Goal: Complete application form: Complete application form

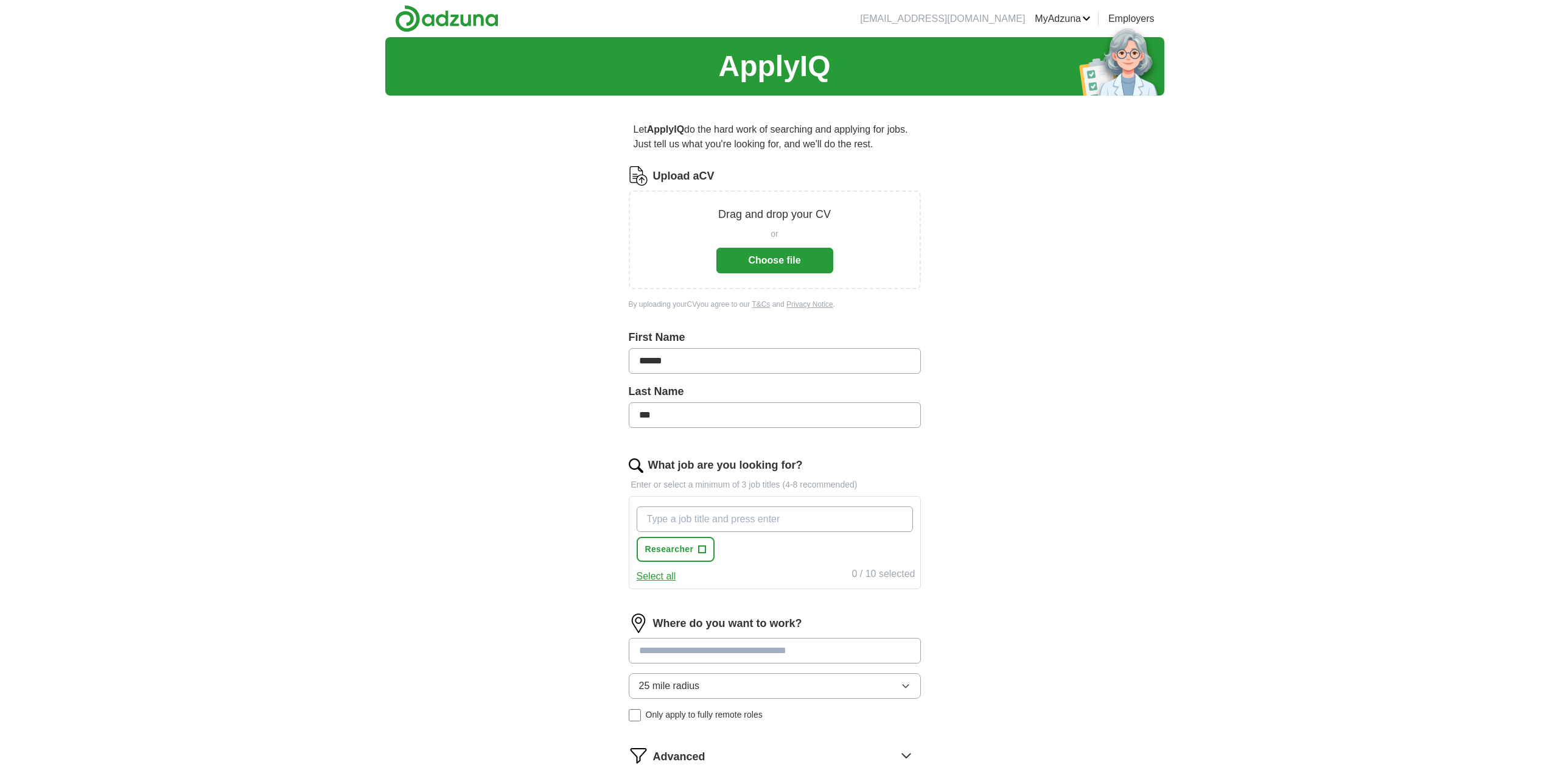
click at [770, 263] on button "Choose file" at bounding box center [775, 261] width 116 height 25
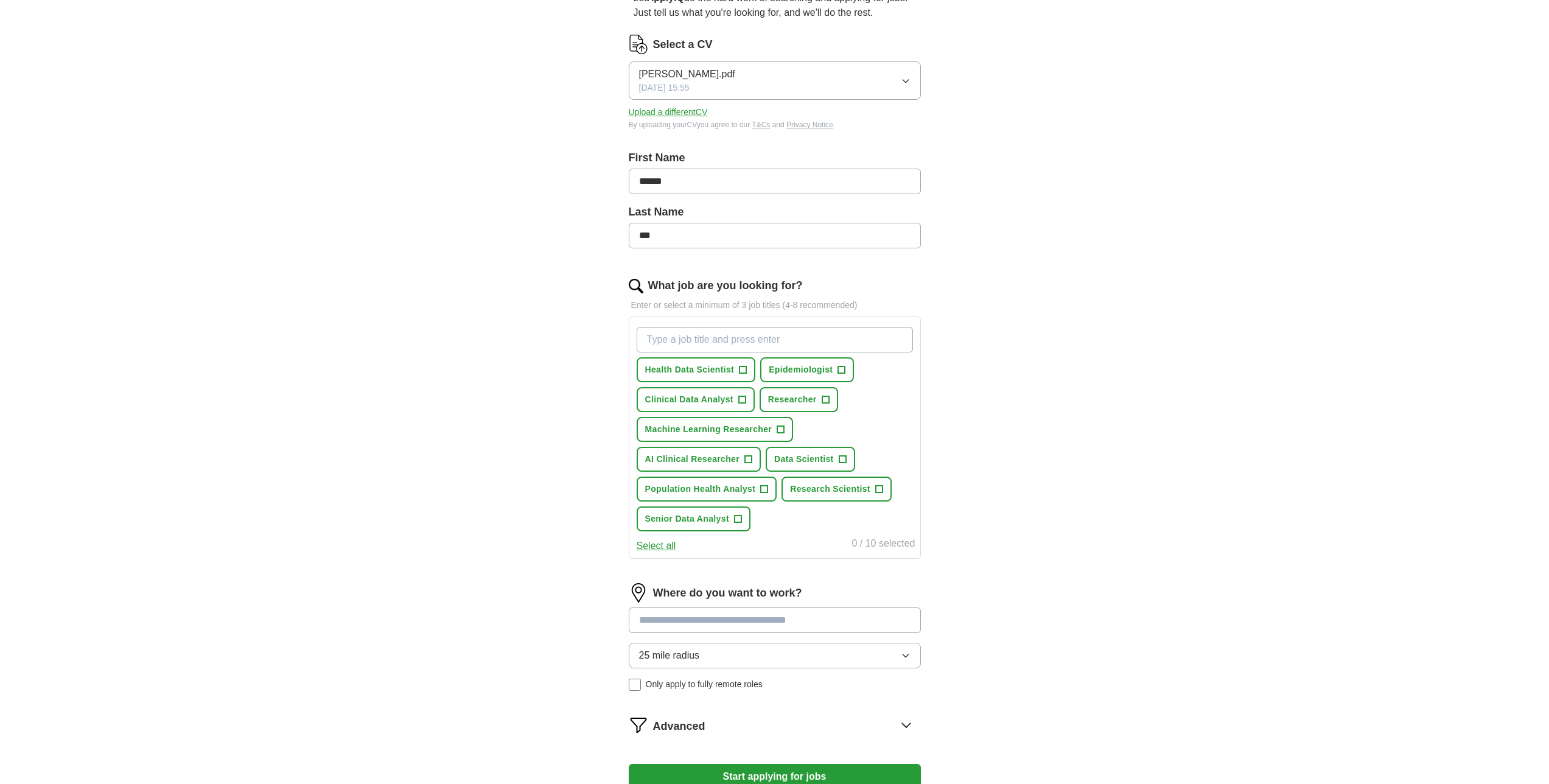
scroll to position [130, 0]
click at [746, 369] on span "+" at bounding box center [743, 371] width 8 height 10
click at [843, 369] on span "+" at bounding box center [842, 371] width 8 height 10
click at [737, 521] on span "+" at bounding box center [738, 521] width 8 height 10
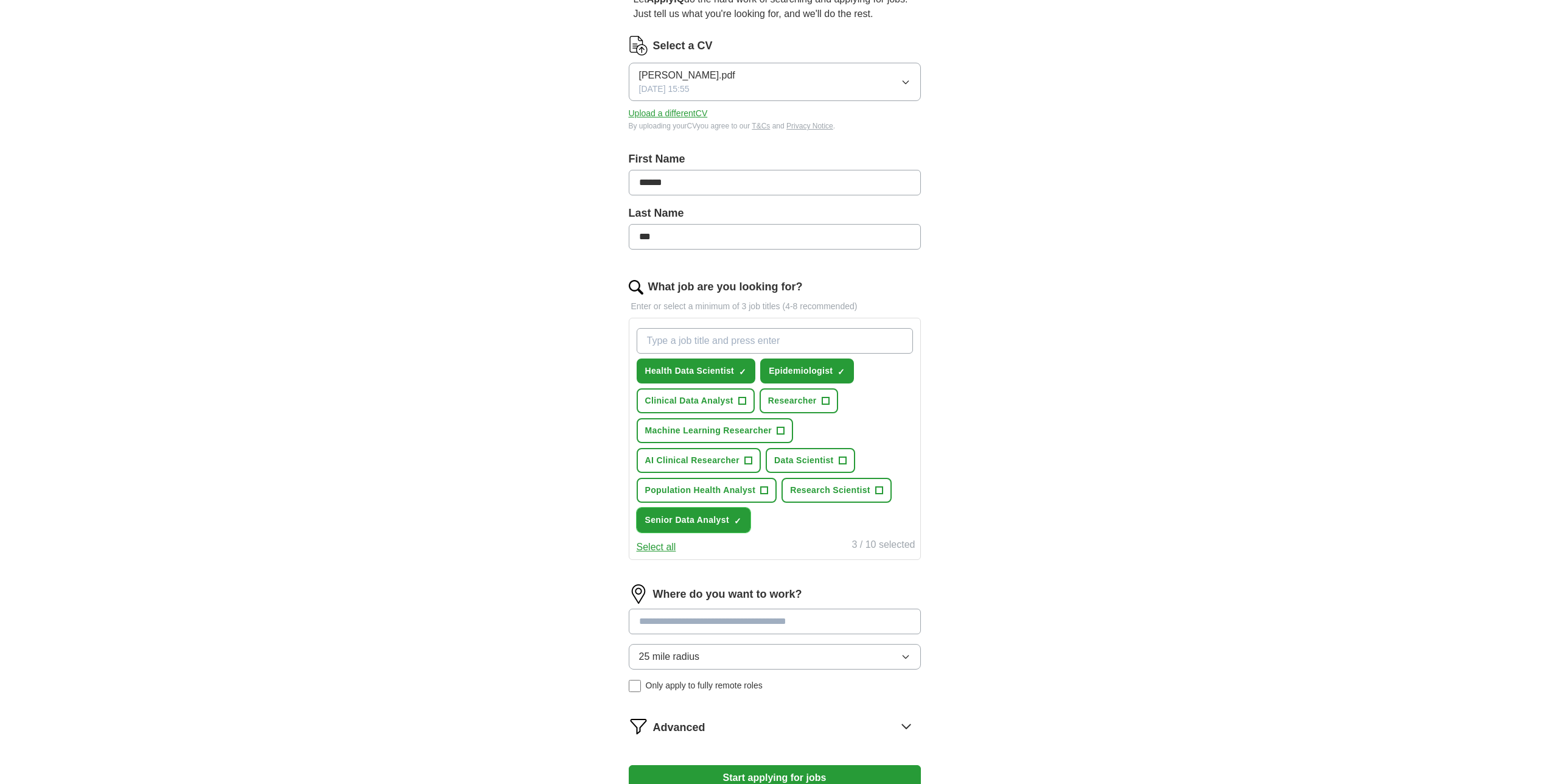
click at [0, 0] on span "×" at bounding box center [0, 0] width 0 height 0
click at [770, 489] on button "Population Health Analyst +" at bounding box center [707, 490] width 141 height 25
click at [743, 401] on span "+" at bounding box center [742, 401] width 8 height 10
click at [780, 430] on span "+" at bounding box center [781, 431] width 8 height 10
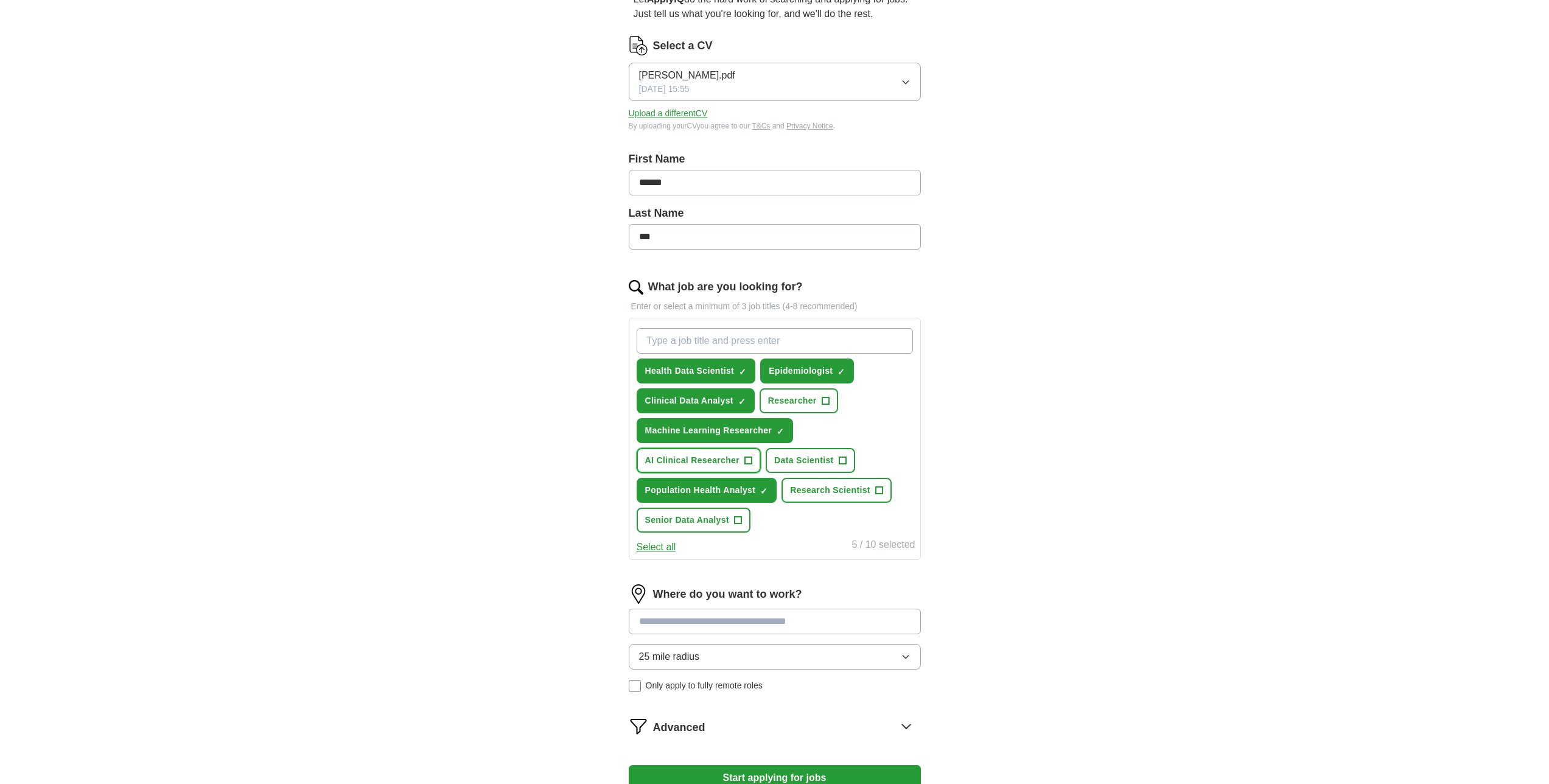
click at [748, 462] on span "+" at bounding box center [749, 461] width 8 height 10
click at [841, 460] on span "+" at bounding box center [842, 461] width 8 height 10
click at [855, 488] on span "Research Scientist" at bounding box center [830, 489] width 80 height 13
click at [714, 339] on input "What job are you looking for?" at bounding box center [774, 341] width 276 height 25
type input "consultant"
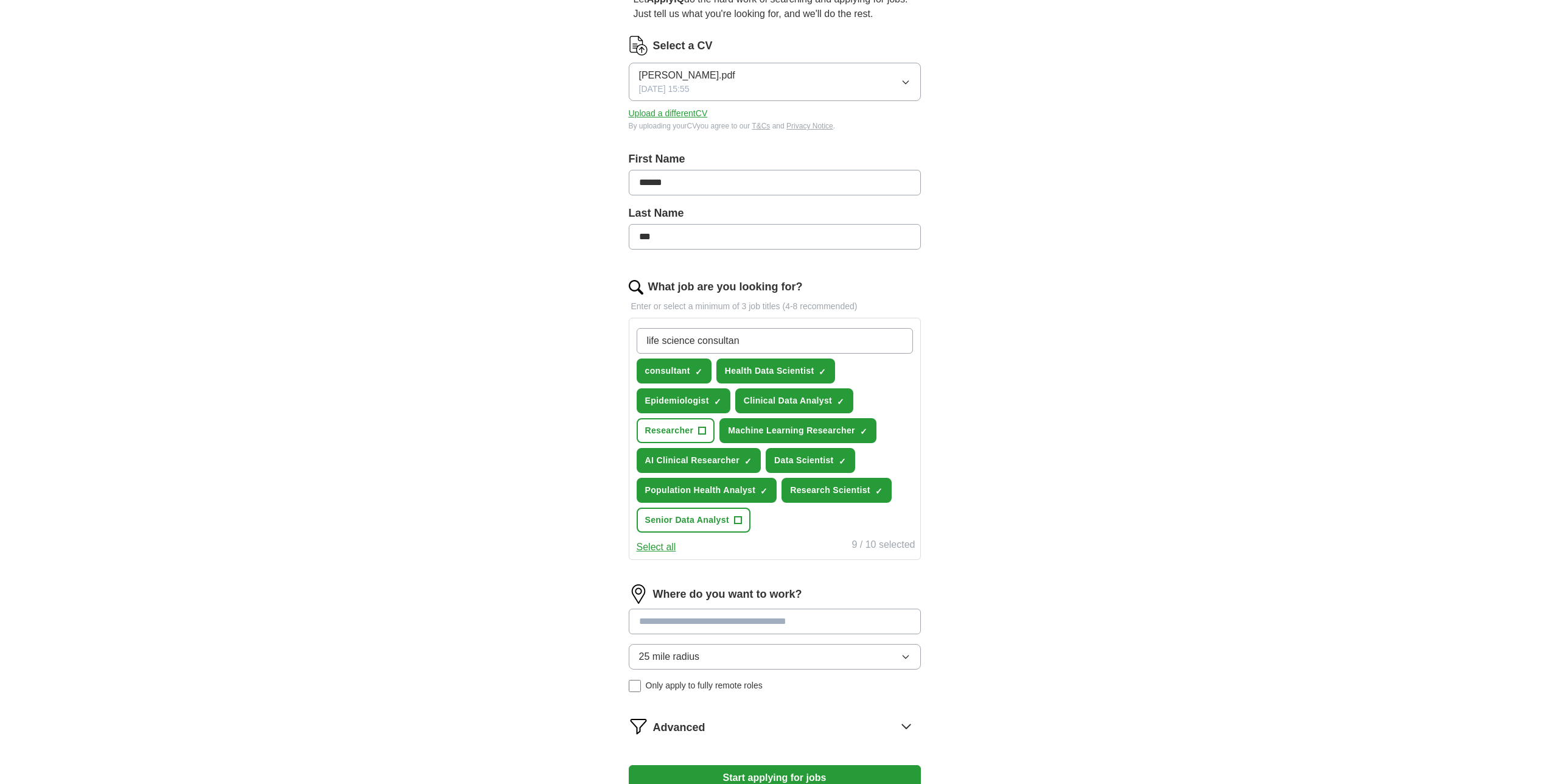
type input "life science consultant"
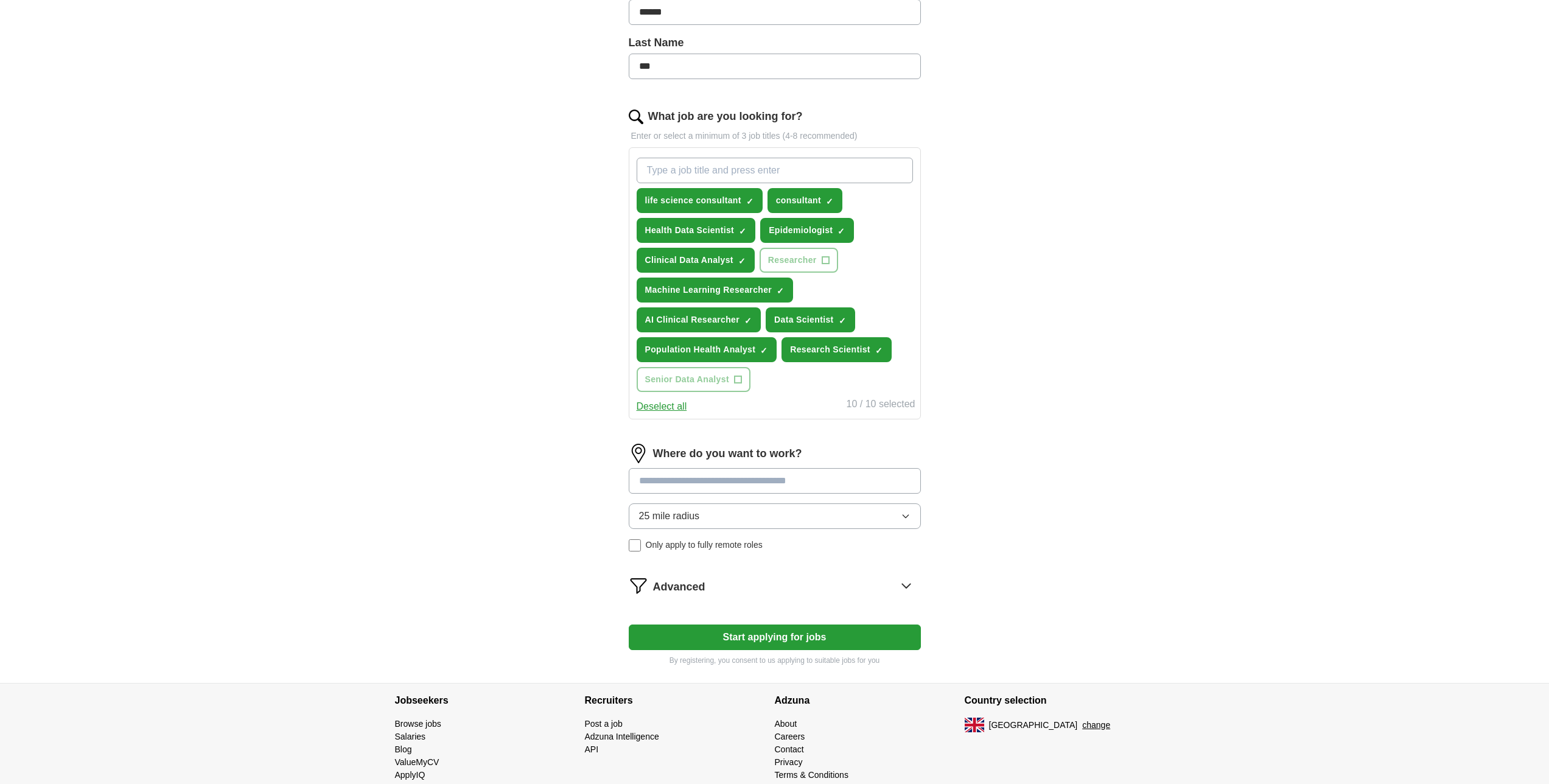
scroll to position [308, 0]
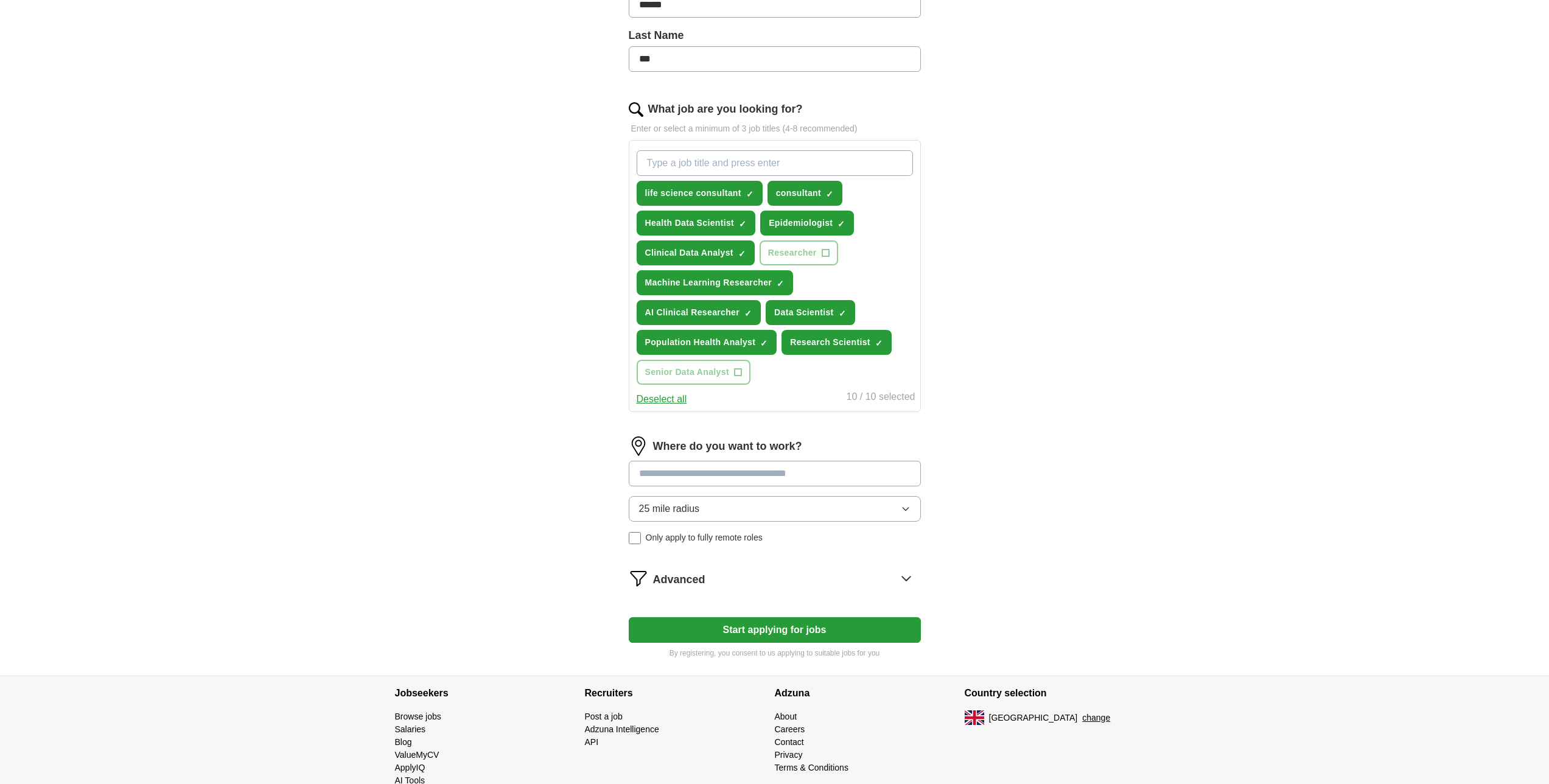
click at [792, 471] on input at bounding box center [775, 473] width 292 height 25
type input "******"
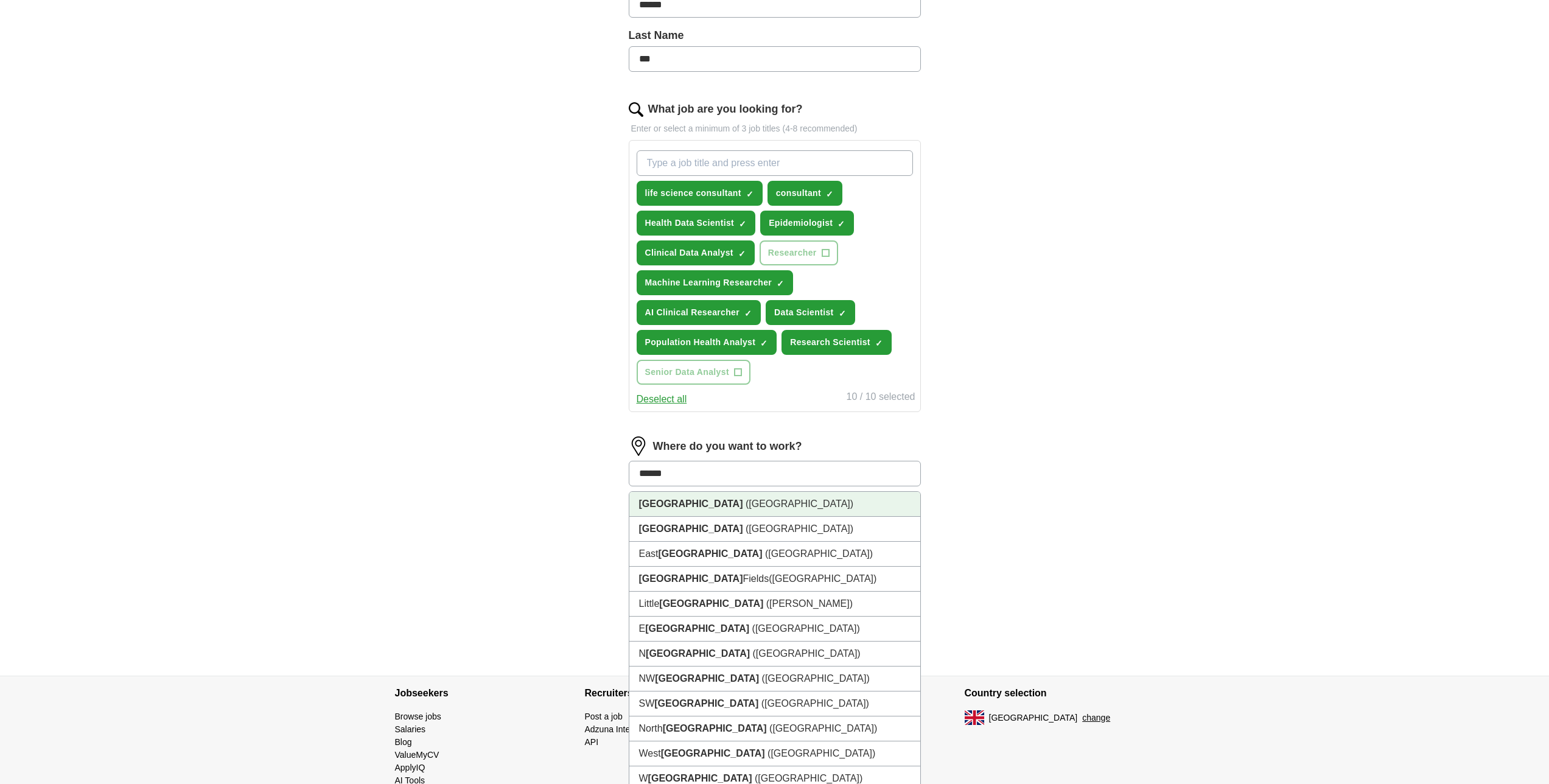
click at [790, 504] on li "[GEOGRAPHIC_DATA] ([GEOGRAPHIC_DATA])" at bounding box center [775, 505] width 291 height 25
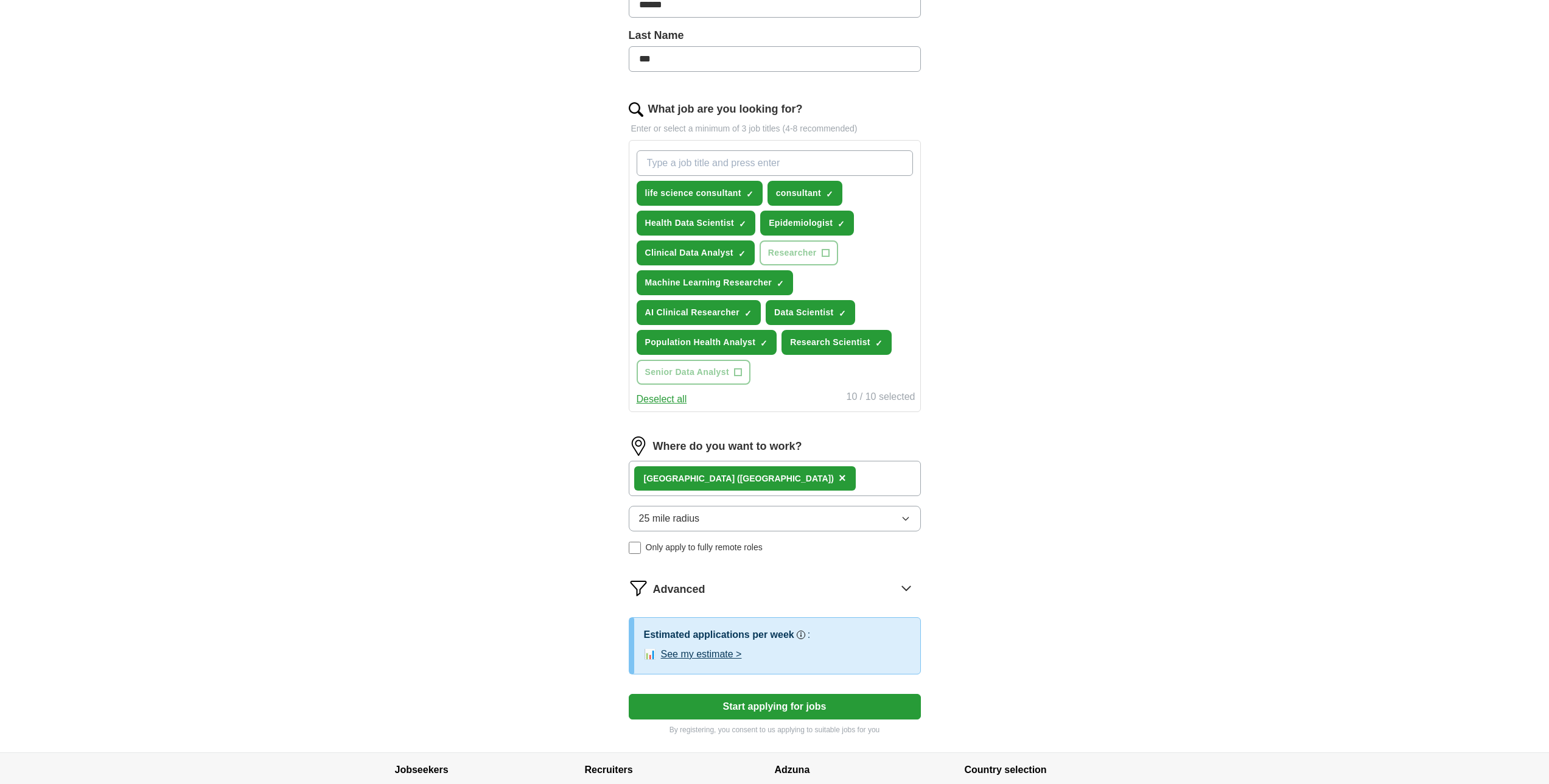
click at [723, 522] on button "25 mile radius" at bounding box center [775, 518] width 292 height 25
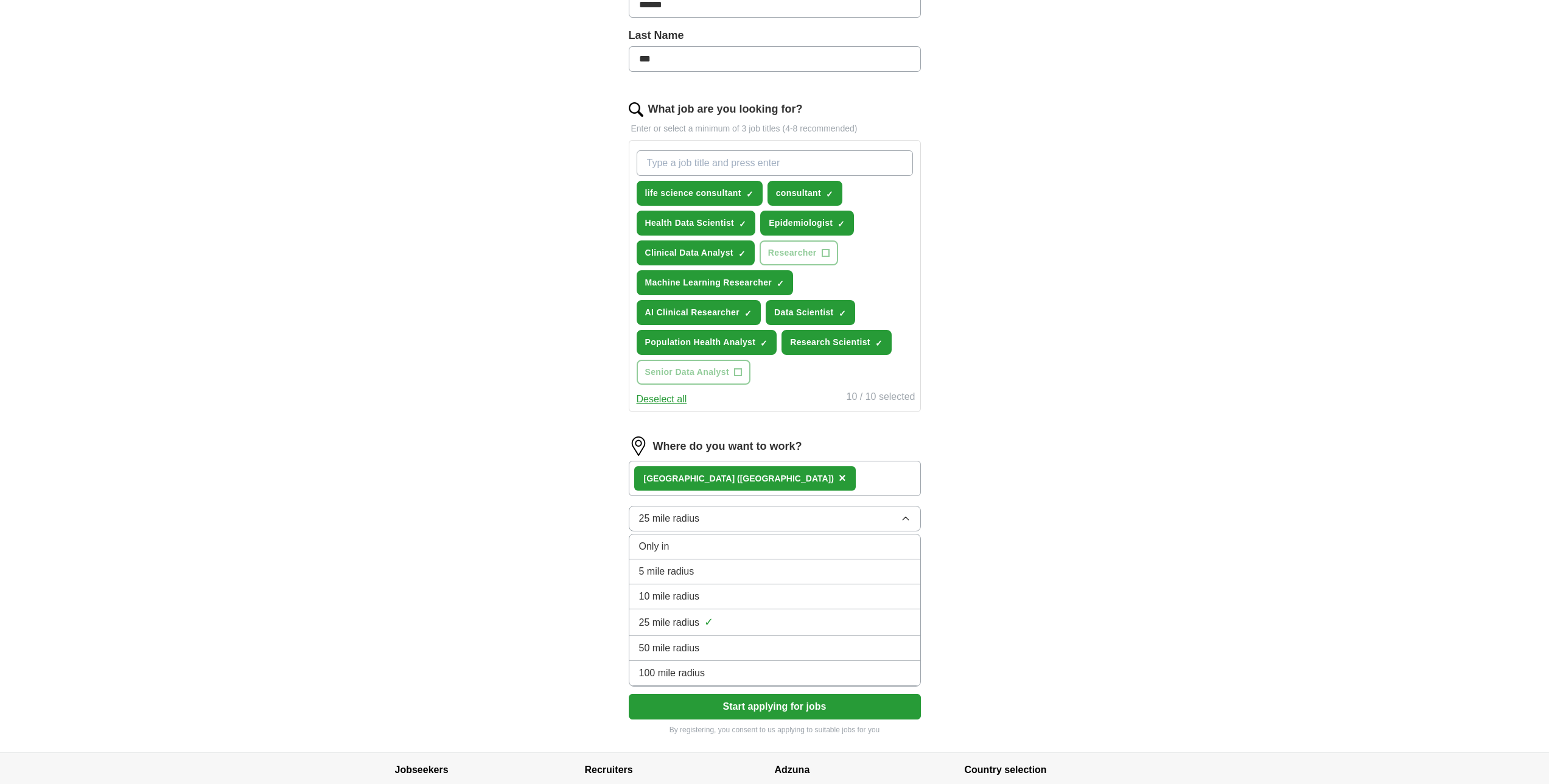
click at [855, 570] on div "ApplyIQ Let ApplyIQ do the hard work of searching and applying for jobs. Just t…" at bounding box center [774, 241] width 1549 height 1023
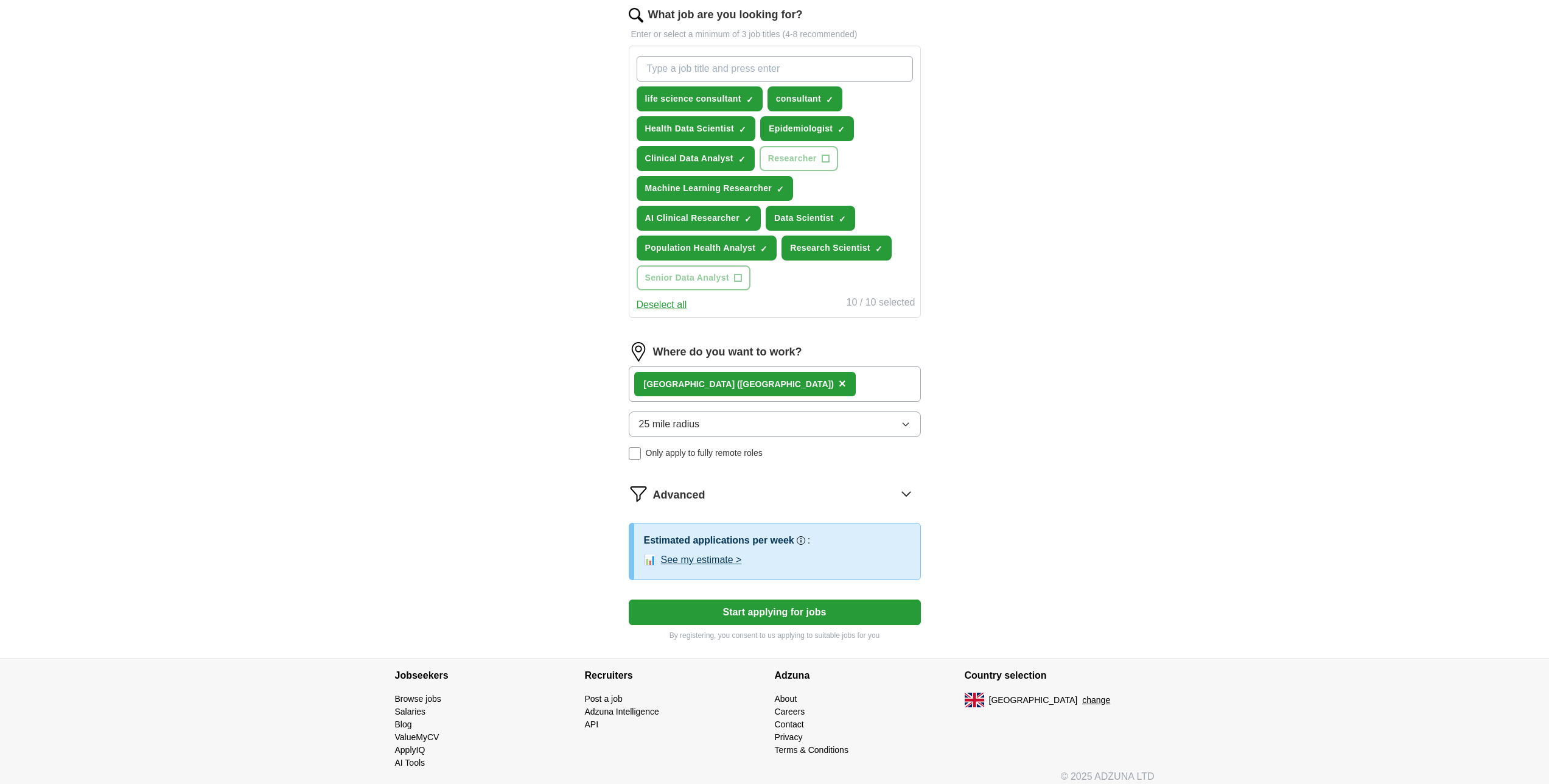
scroll to position [403, 0]
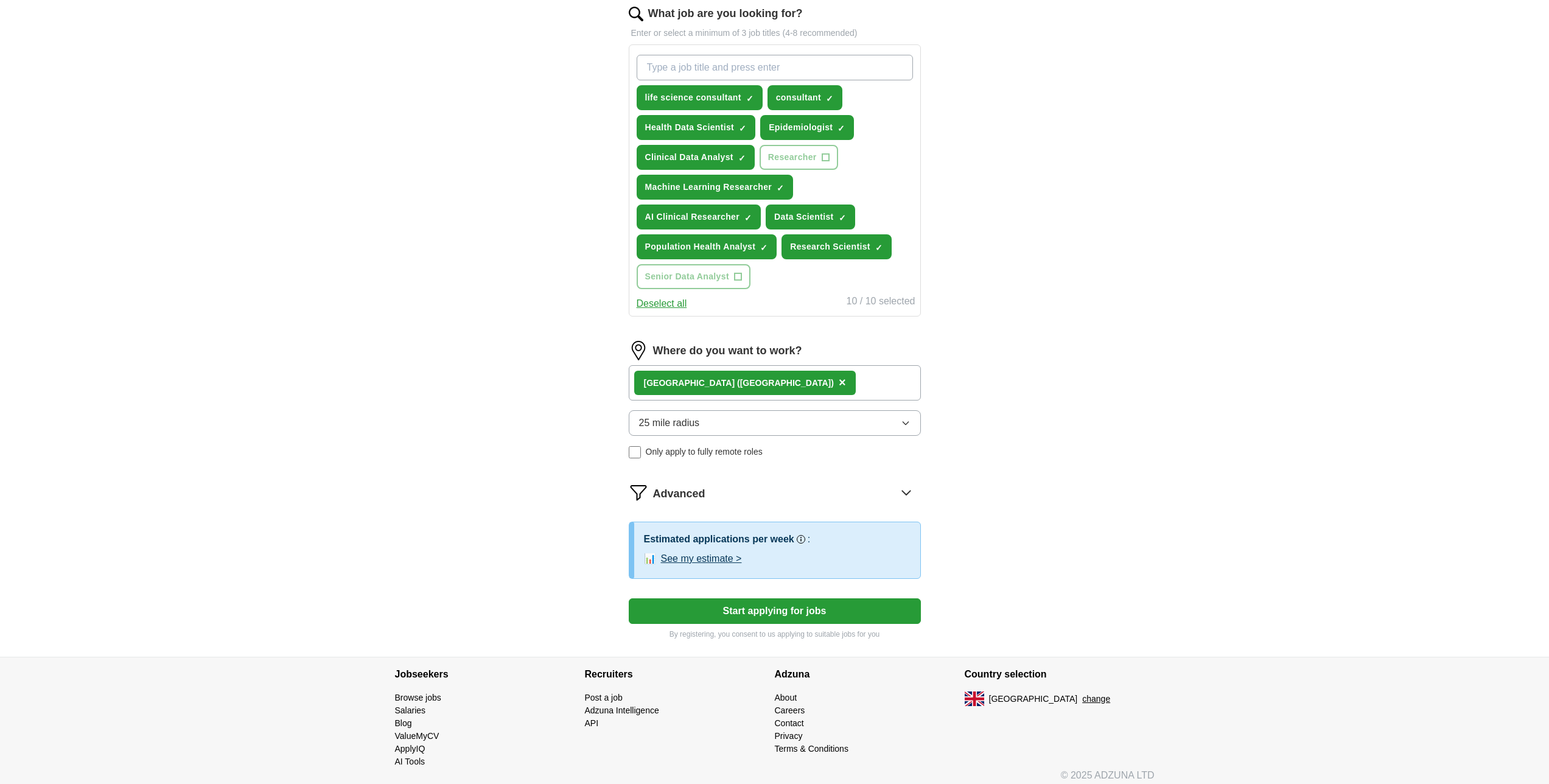
click at [705, 562] on button "See my estimate >" at bounding box center [701, 558] width 81 height 14
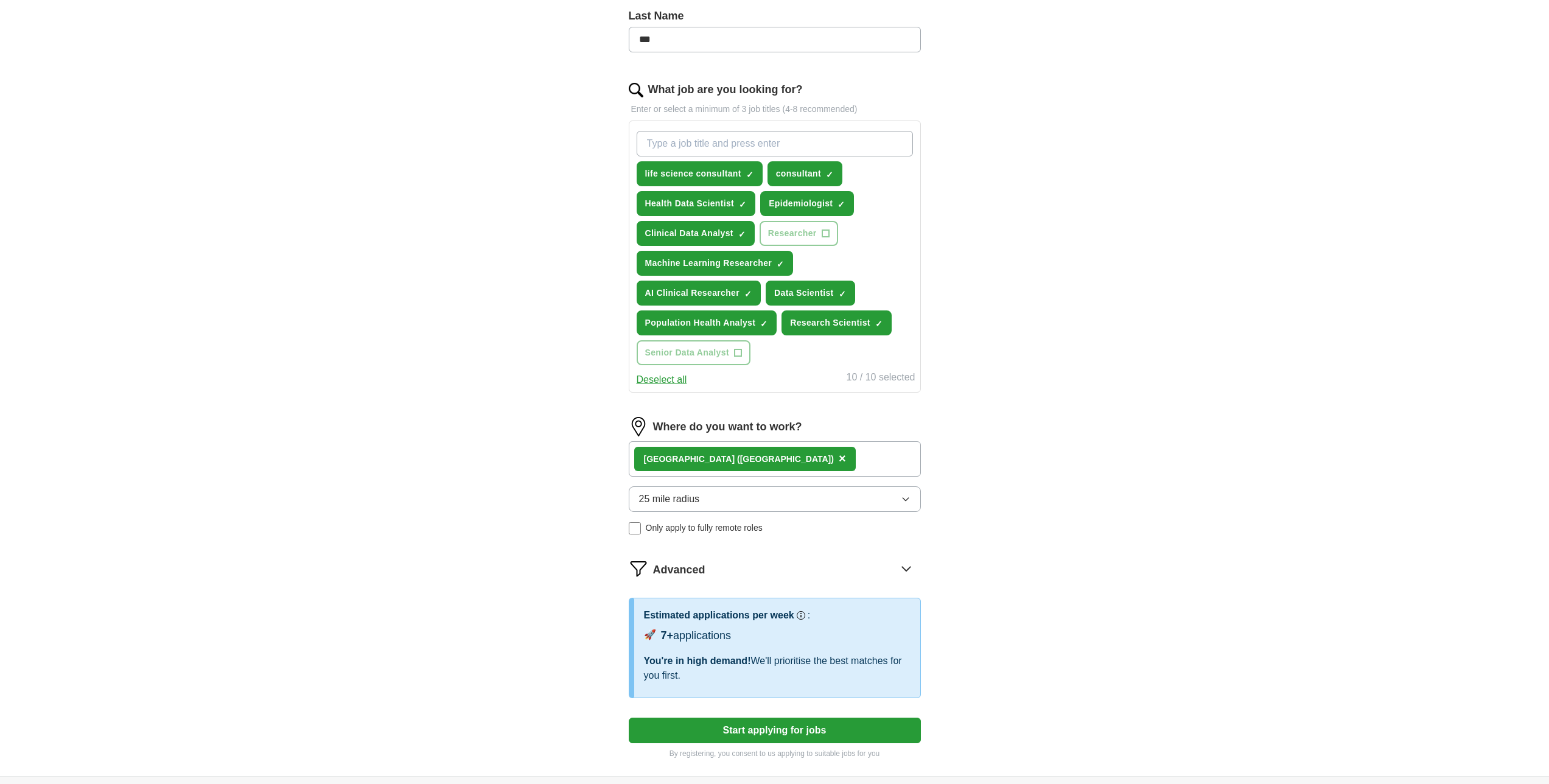
scroll to position [328, 0]
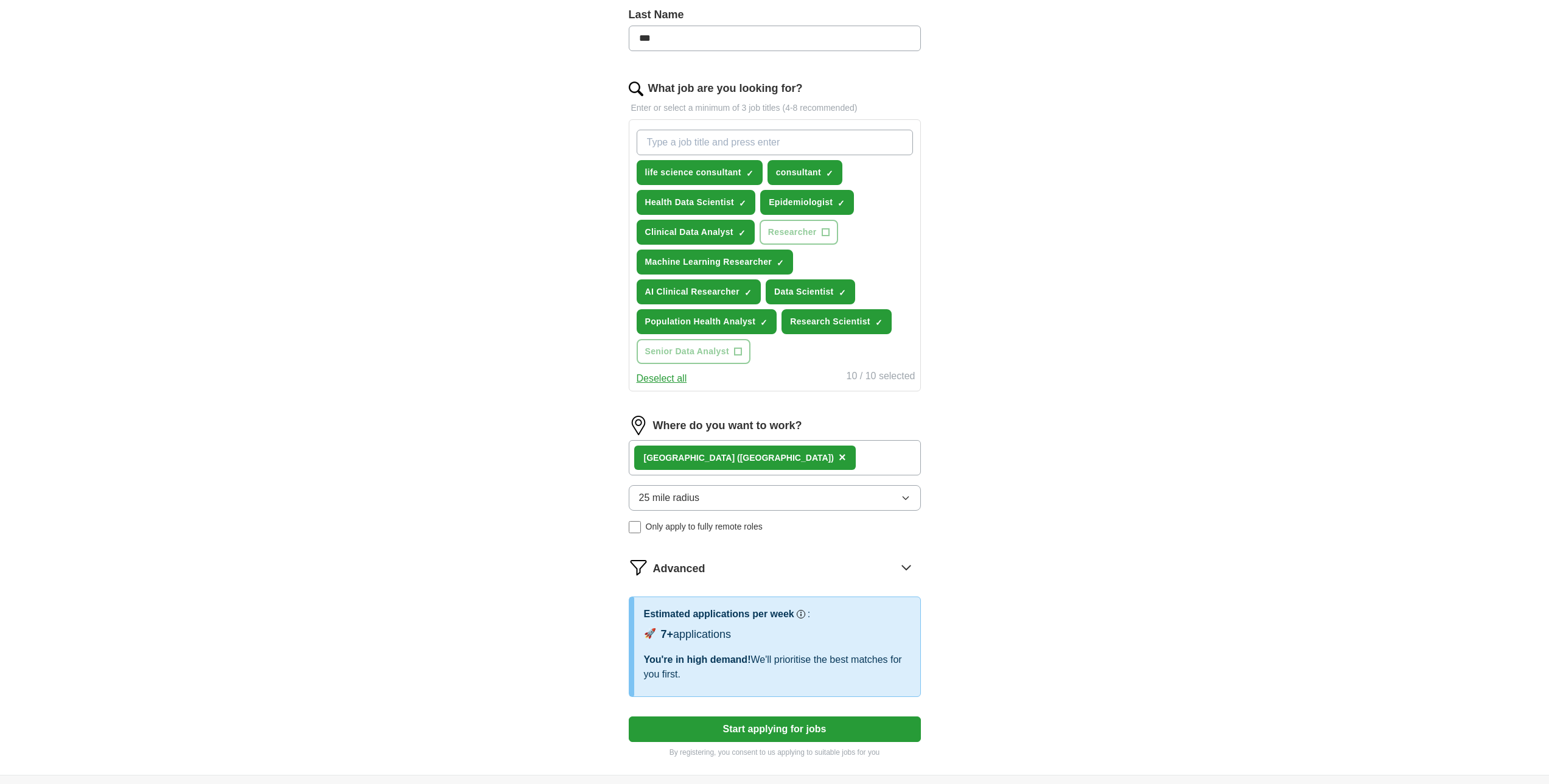
click at [805, 730] on button "Start applying for jobs" at bounding box center [775, 729] width 292 height 25
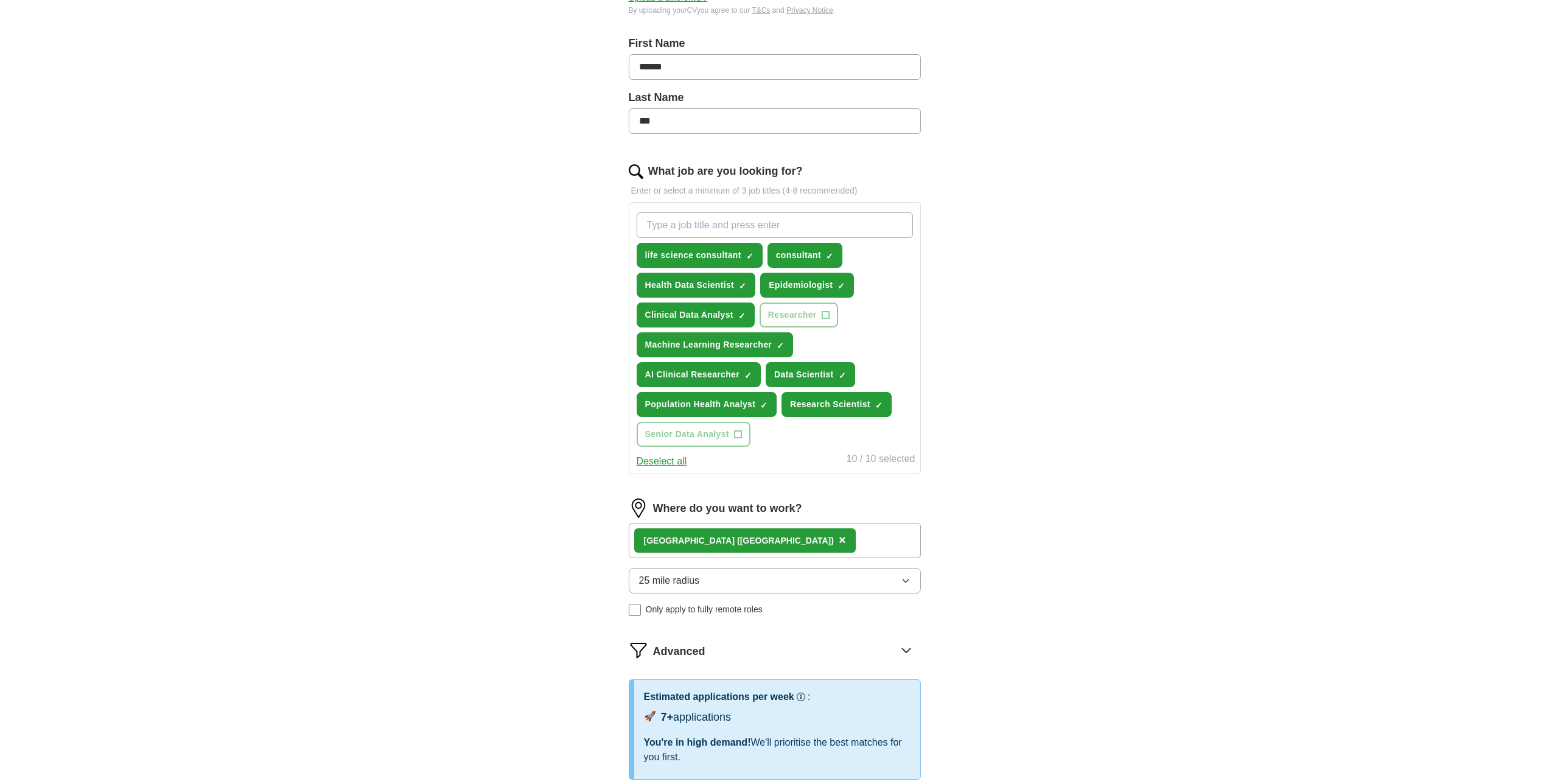
select select "**"
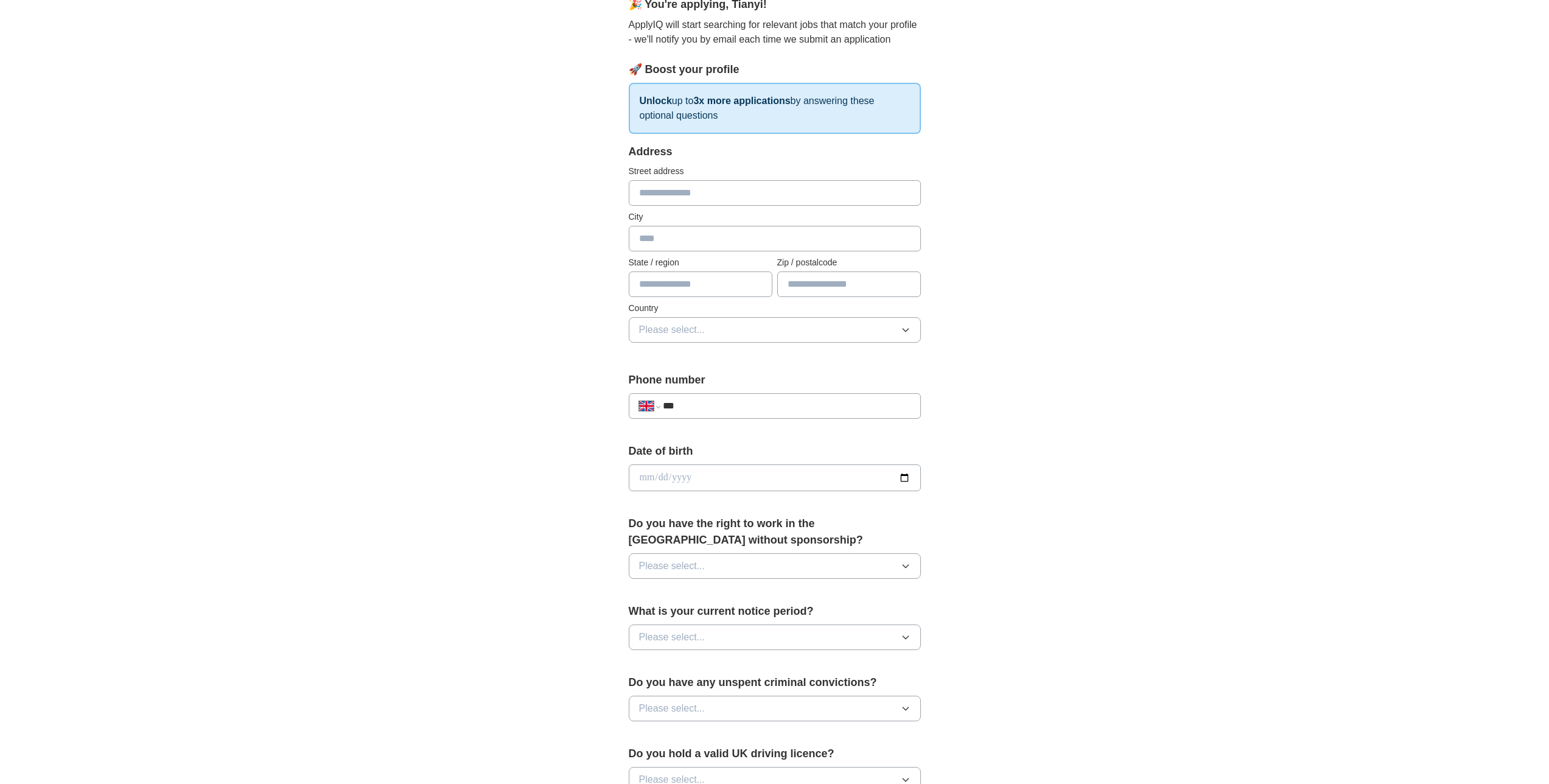
scroll to position [0, 0]
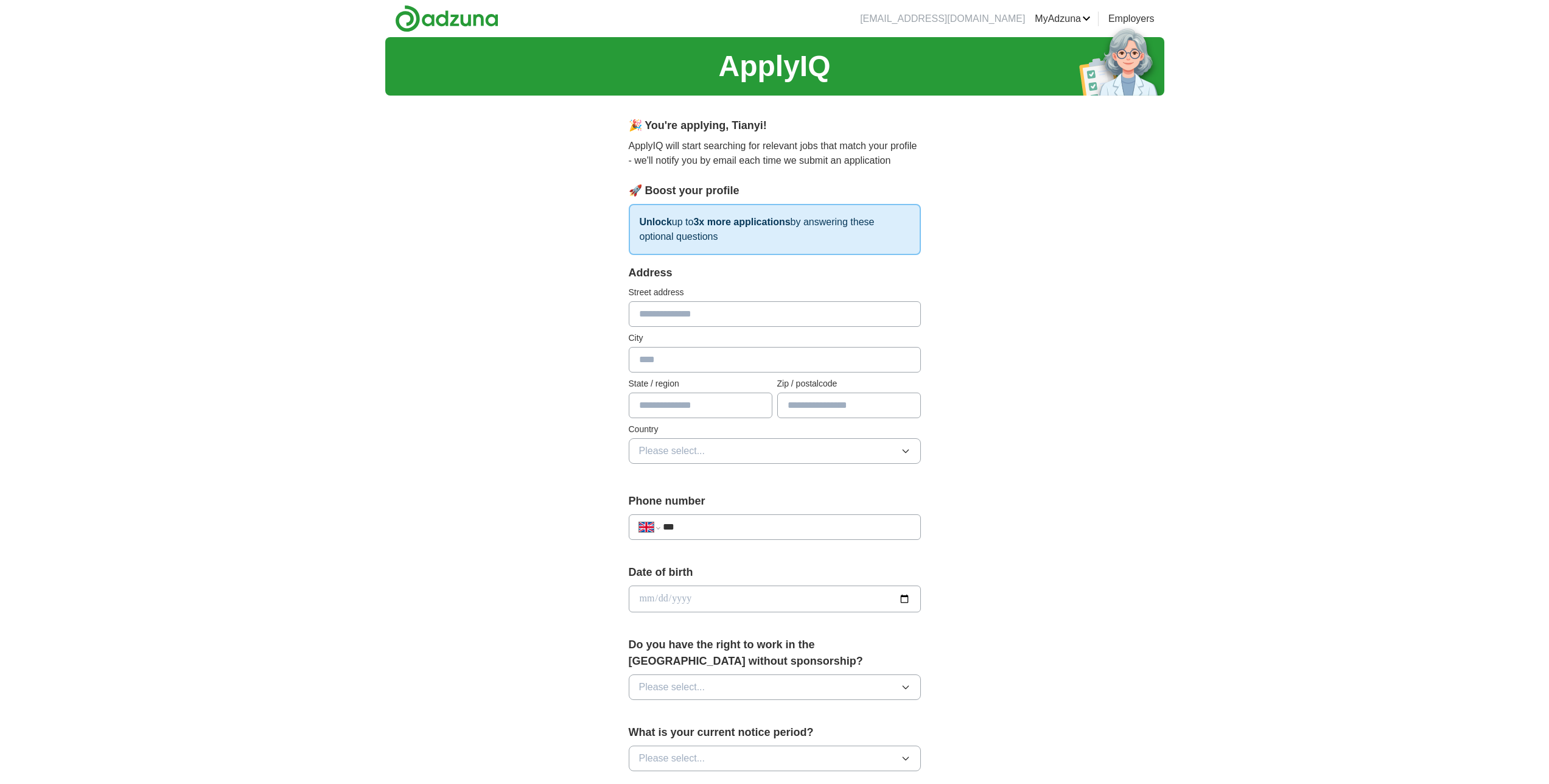
click at [702, 314] on input "text" at bounding box center [775, 314] width 292 height 25
type input "**********"
type input "******"
type input "*******"
click at [755, 446] on button "Please select..." at bounding box center [775, 451] width 292 height 25
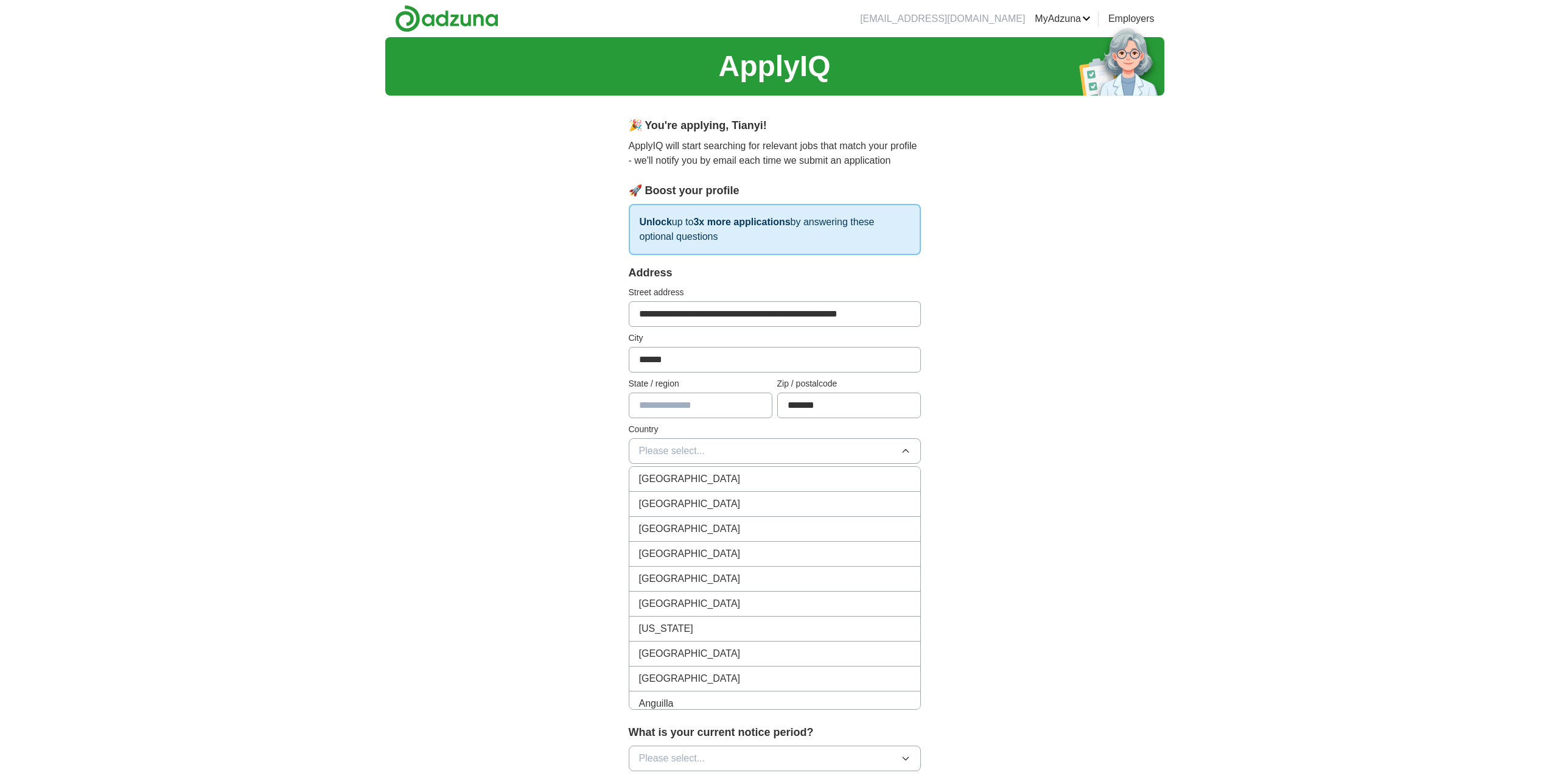
click at [724, 480] on div "[GEOGRAPHIC_DATA]" at bounding box center [775, 479] width 272 height 14
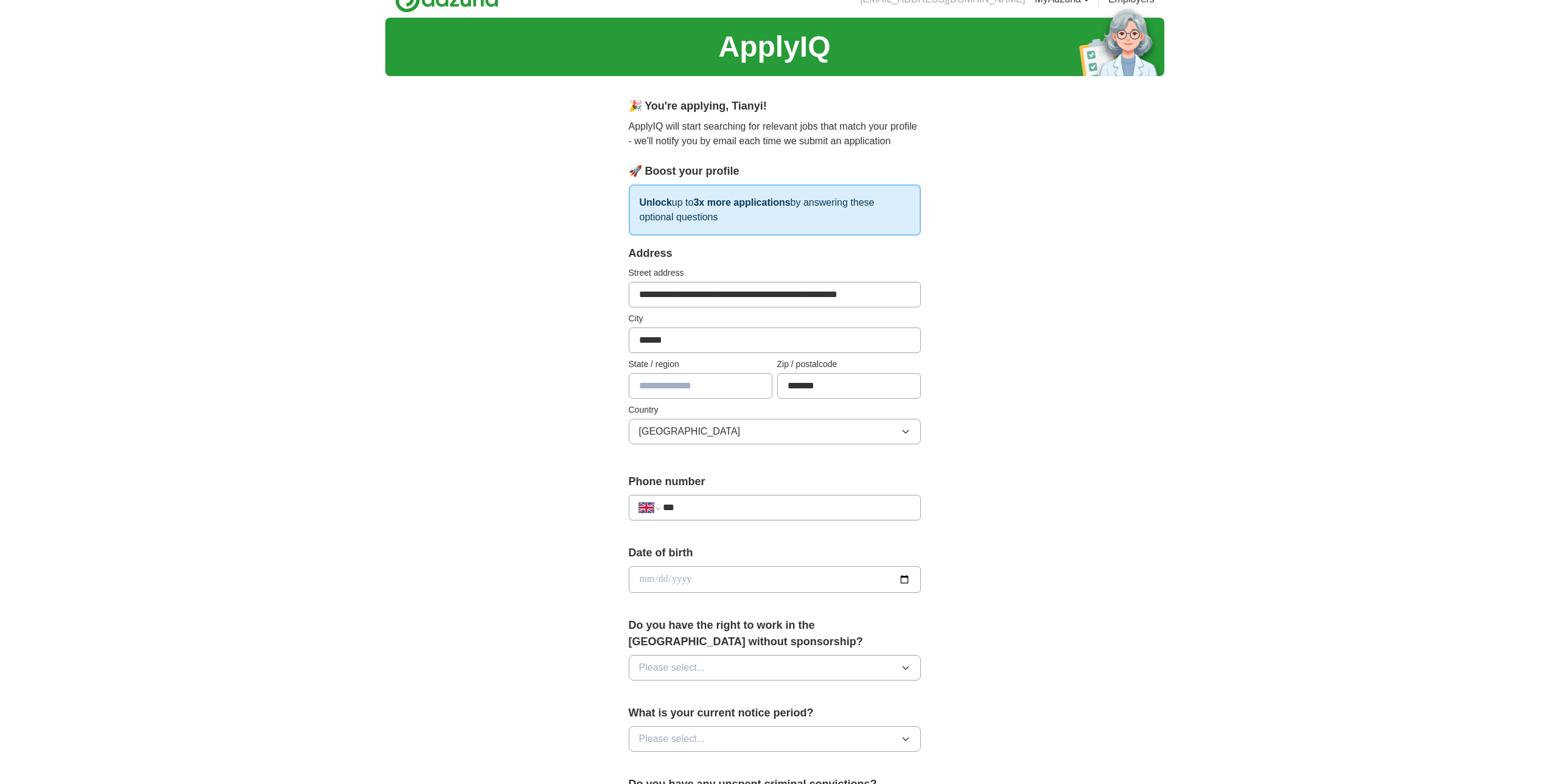
scroll to position [45, 0]
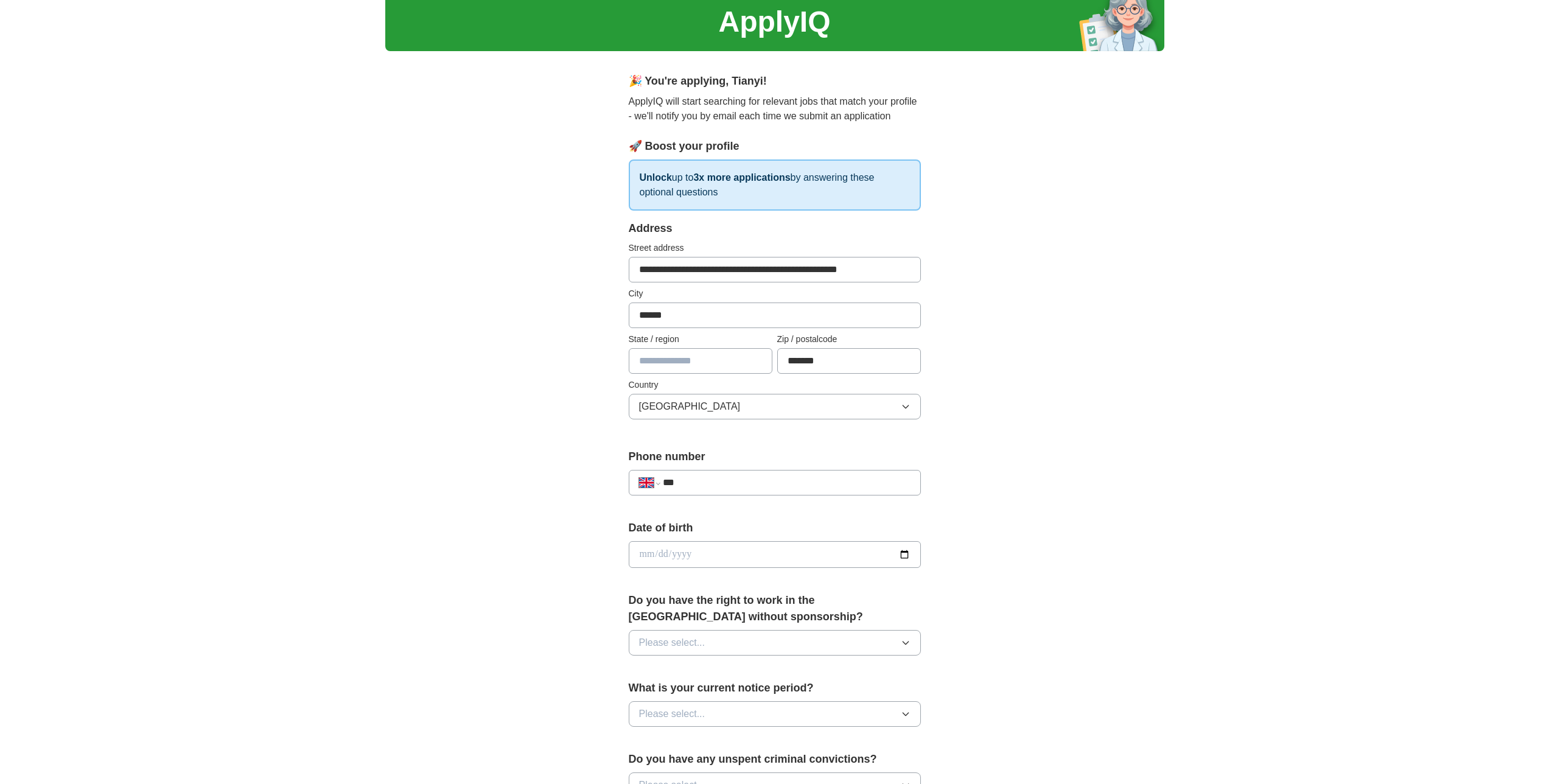
click at [719, 477] on input "***" at bounding box center [786, 482] width 247 height 14
type input "**********"
drag, startPoint x: 680, startPoint y: 560, endPoint x: 682, endPoint y: 549, distance: 11.2
click at [680, 560] on input "date" at bounding box center [775, 554] width 292 height 27
click at [644, 556] on input "date" at bounding box center [775, 554] width 292 height 27
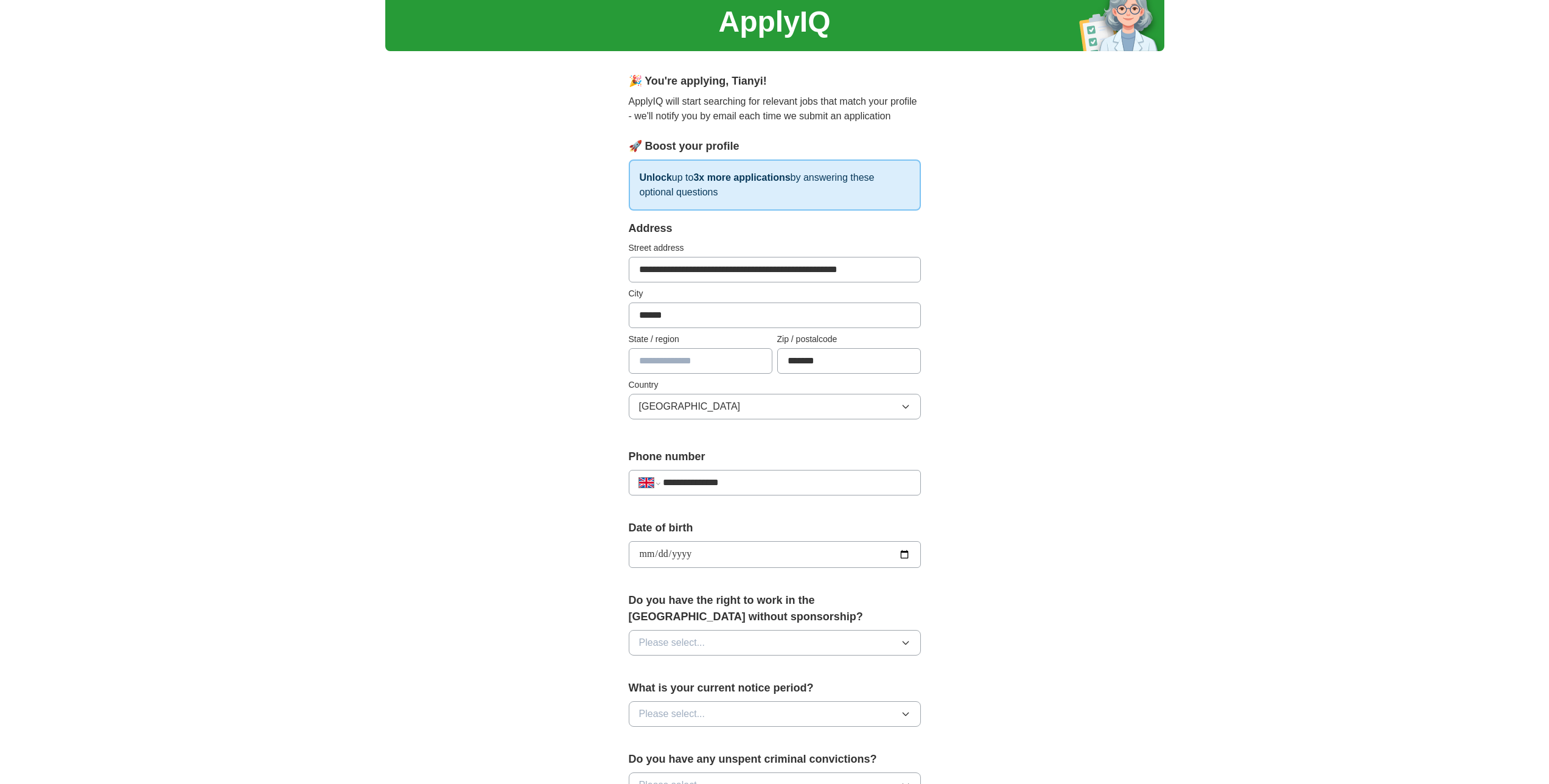
type input "**********"
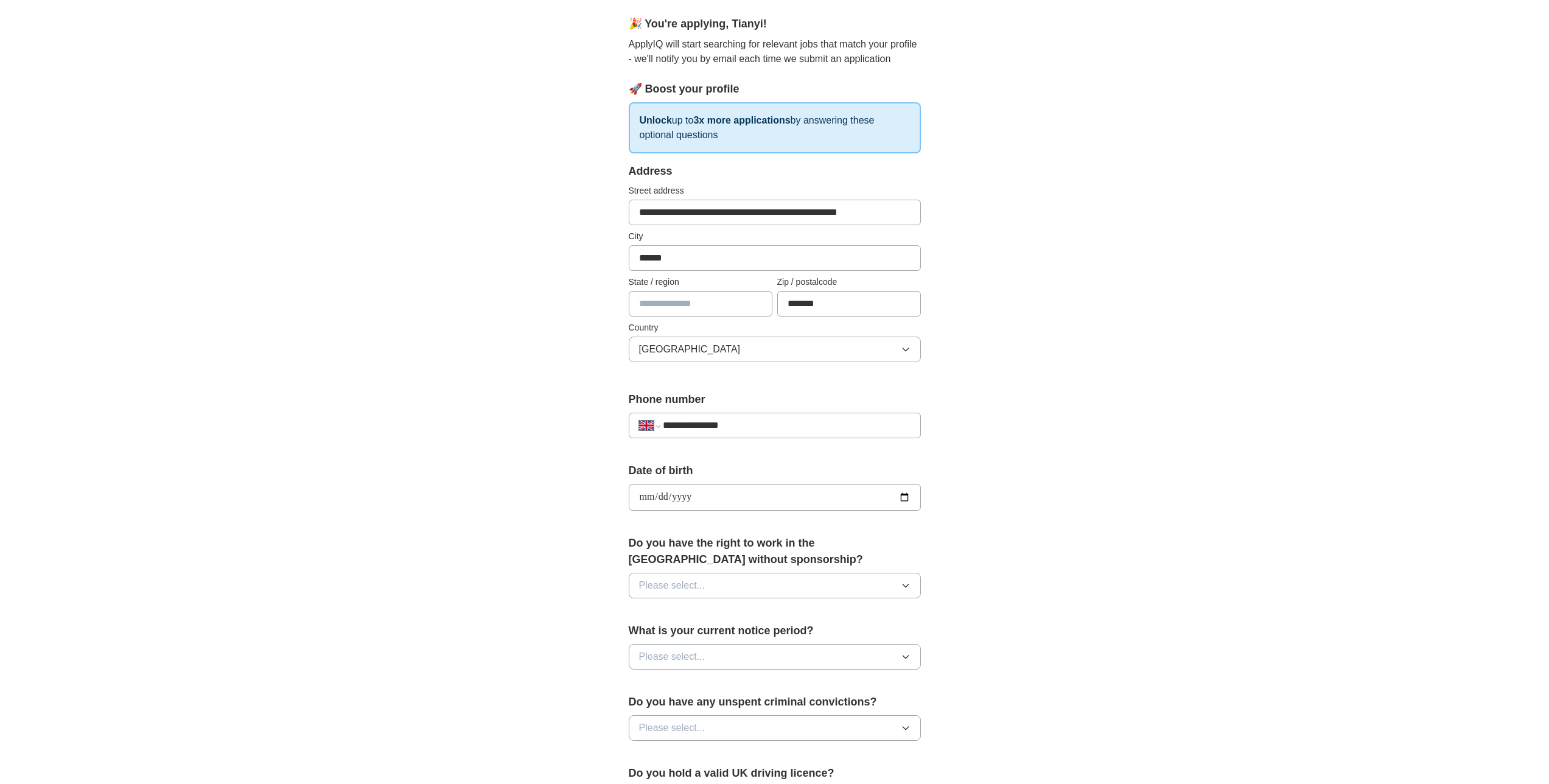
scroll to position [102, 0]
click at [855, 575] on button "Please select..." at bounding box center [775, 585] width 292 height 25
click at [738, 610] on div "Yes" at bounding box center [775, 613] width 272 height 14
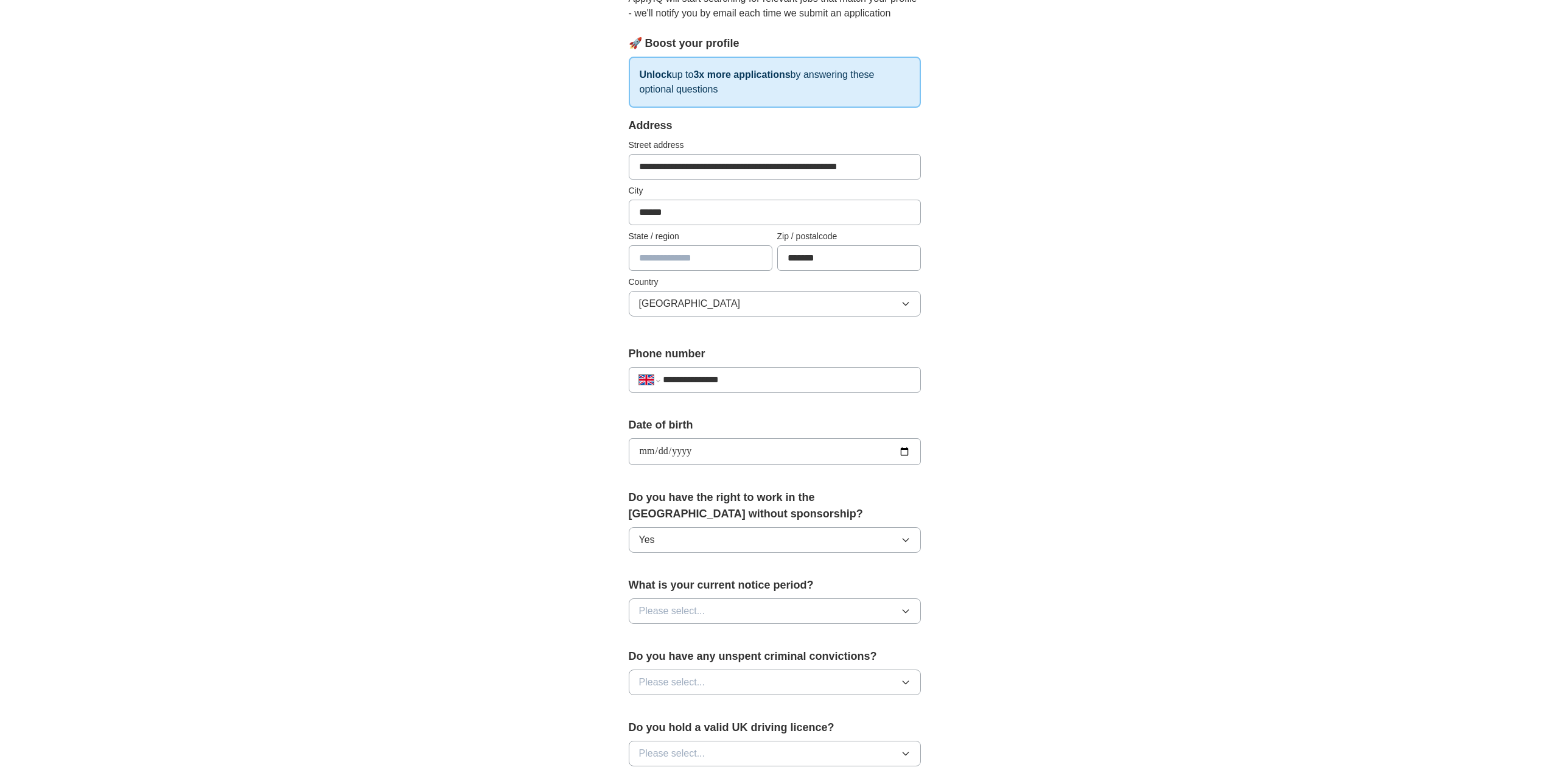
scroll to position [182, 0]
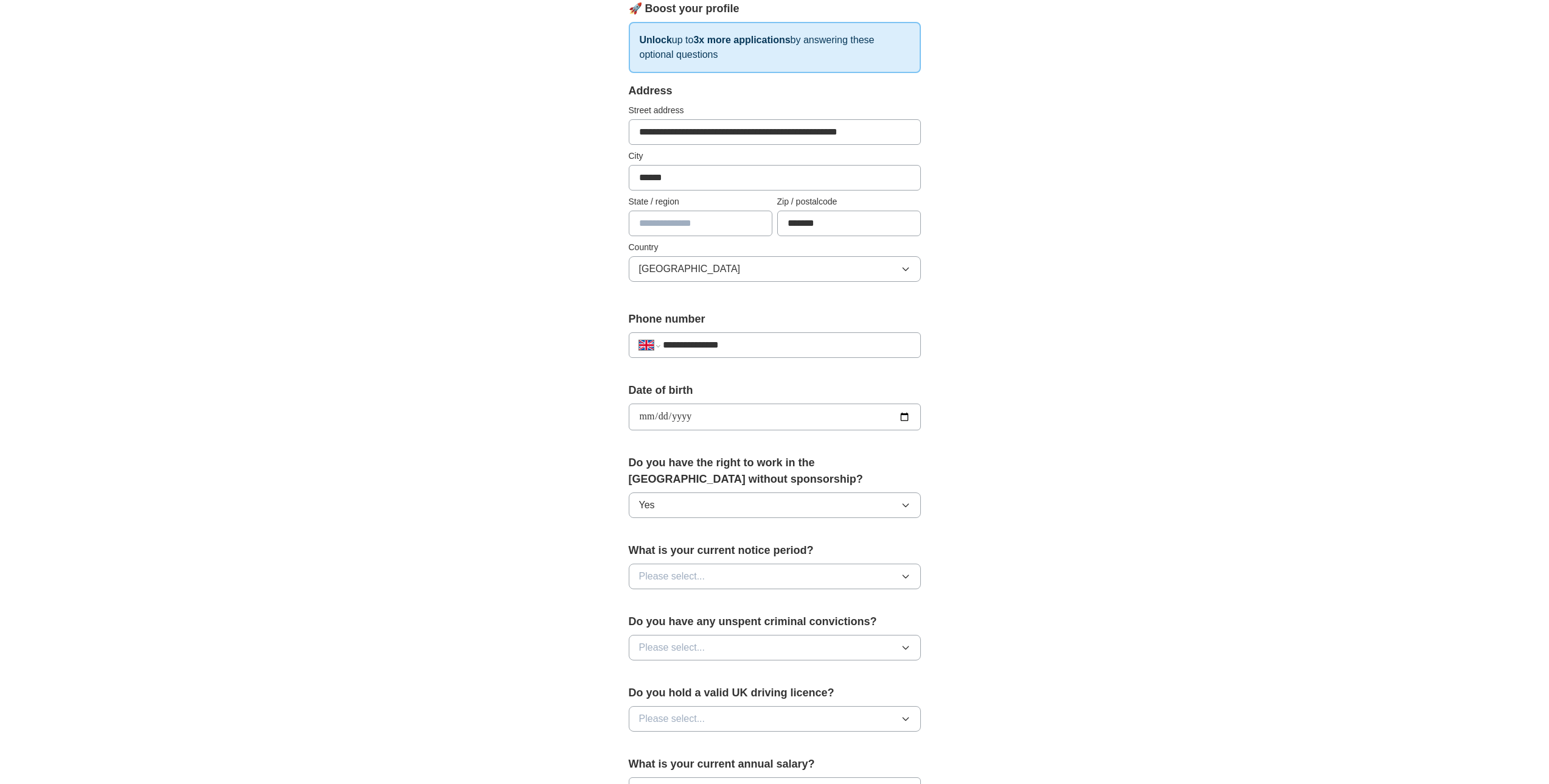
click at [855, 565] on button "Please select..." at bounding box center [775, 576] width 292 height 25
click at [742, 612] on li "None" at bounding box center [775, 605] width 291 height 25
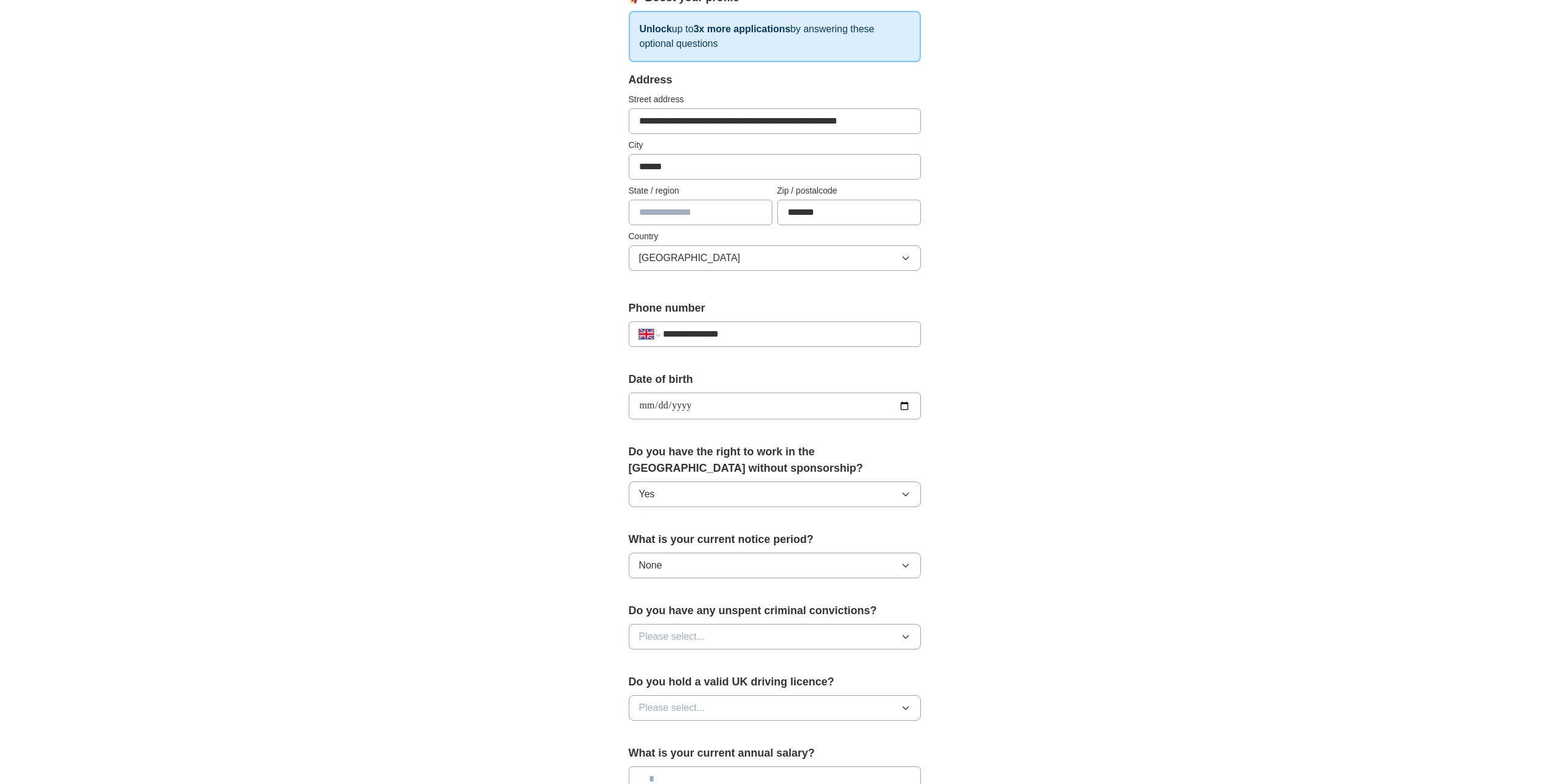
scroll to position [346, 0]
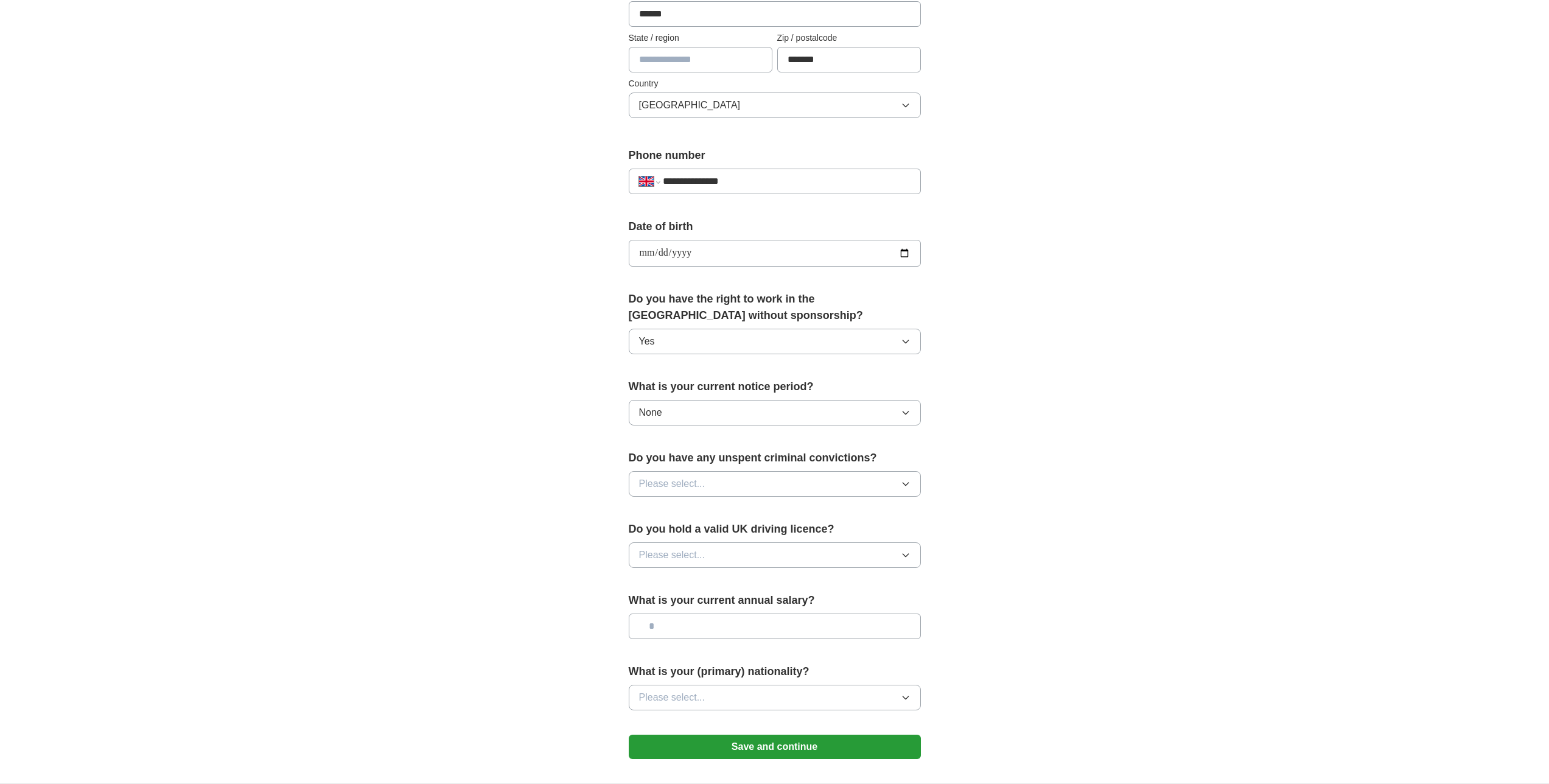
click at [855, 479] on button "Please select..." at bounding box center [775, 484] width 292 height 25
click at [725, 542] on div "No" at bounding box center [775, 536] width 272 height 14
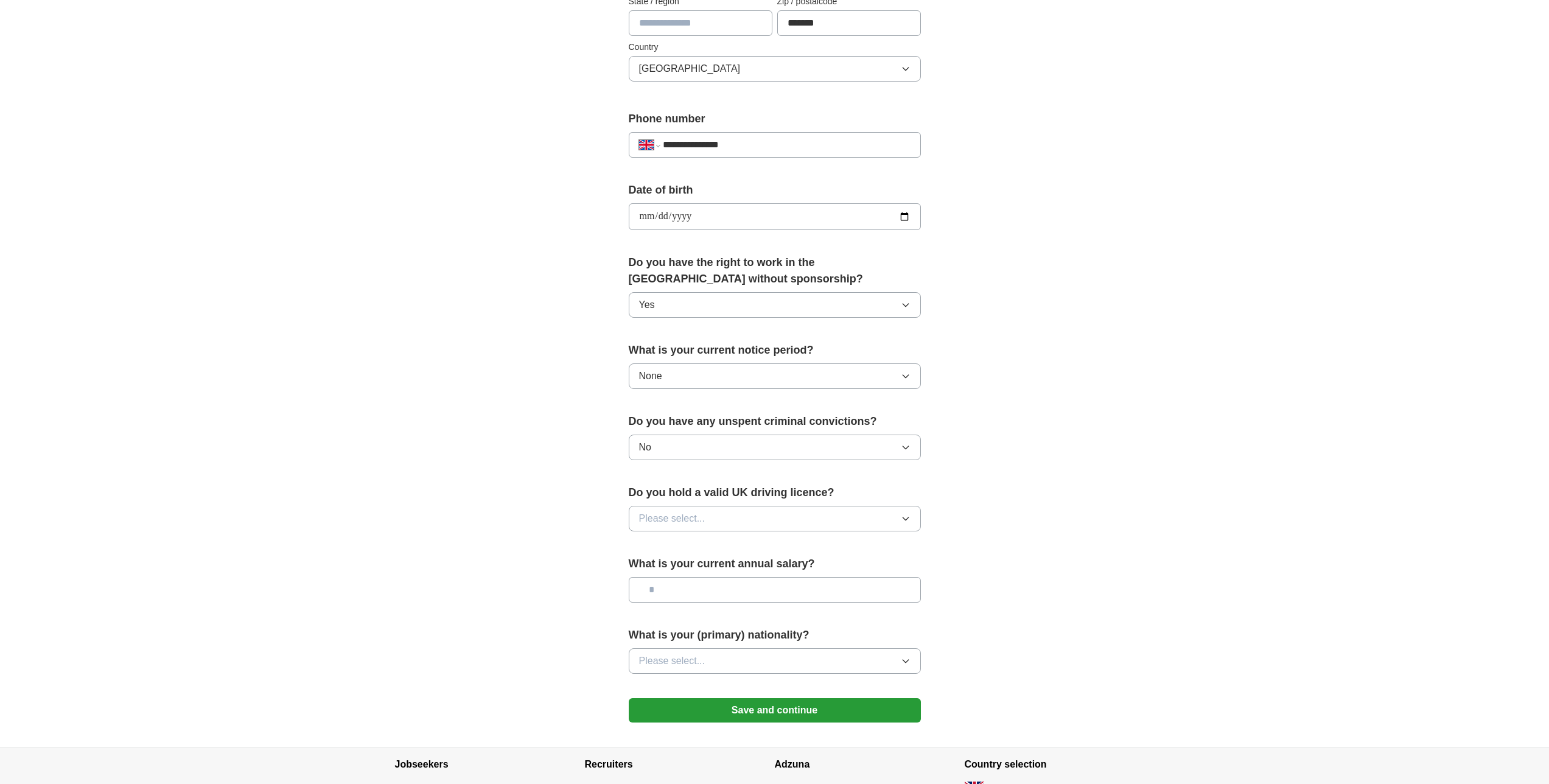
scroll to position [383, 0]
click at [807, 516] on button "Please select..." at bounding box center [775, 518] width 292 height 25
click at [728, 562] on li "No" at bounding box center [775, 571] width 291 height 25
click at [726, 595] on input "text" at bounding box center [775, 589] width 292 height 25
type input "*******"
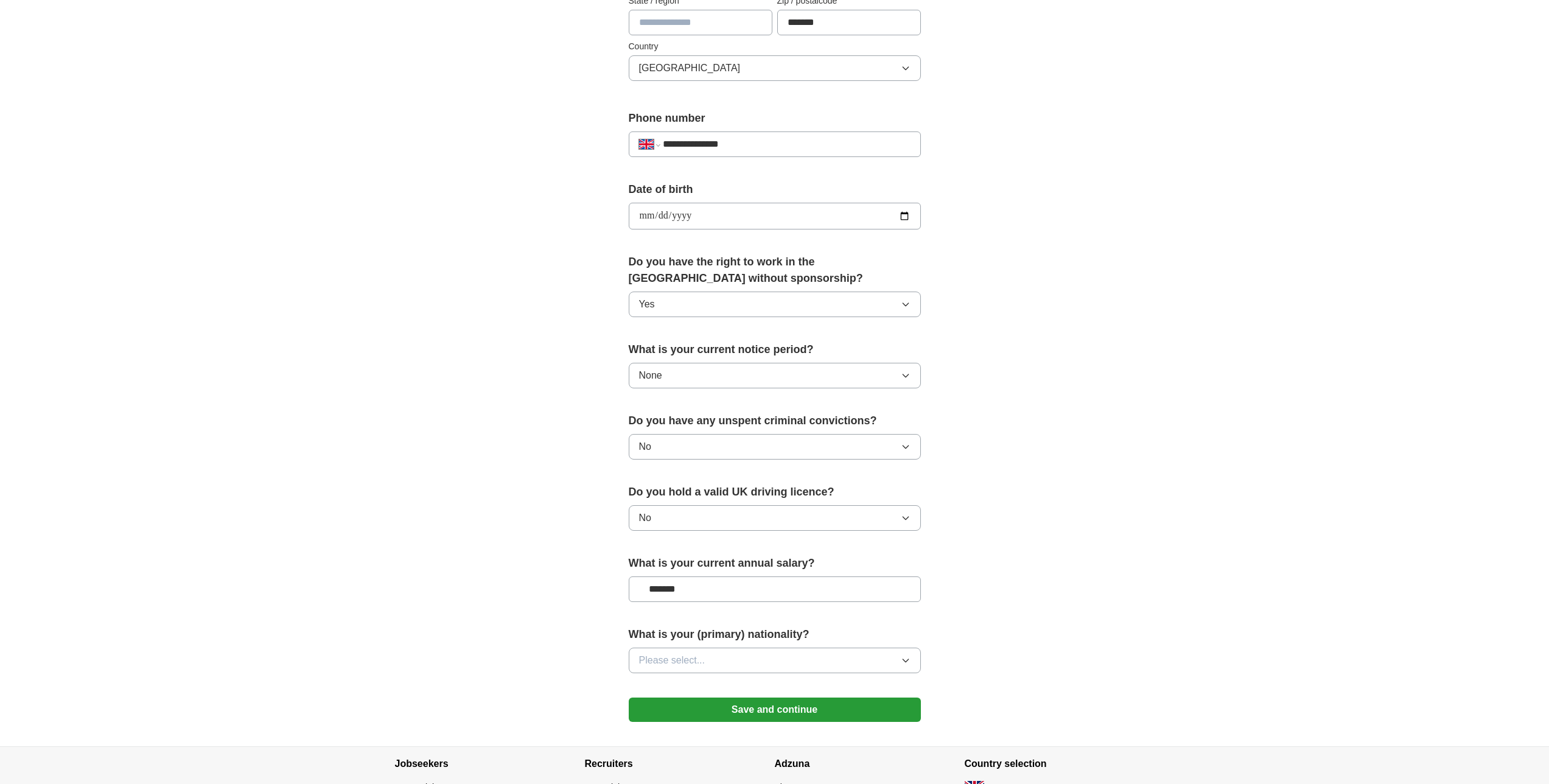
click at [783, 652] on button "Please select..." at bounding box center [775, 660] width 292 height 25
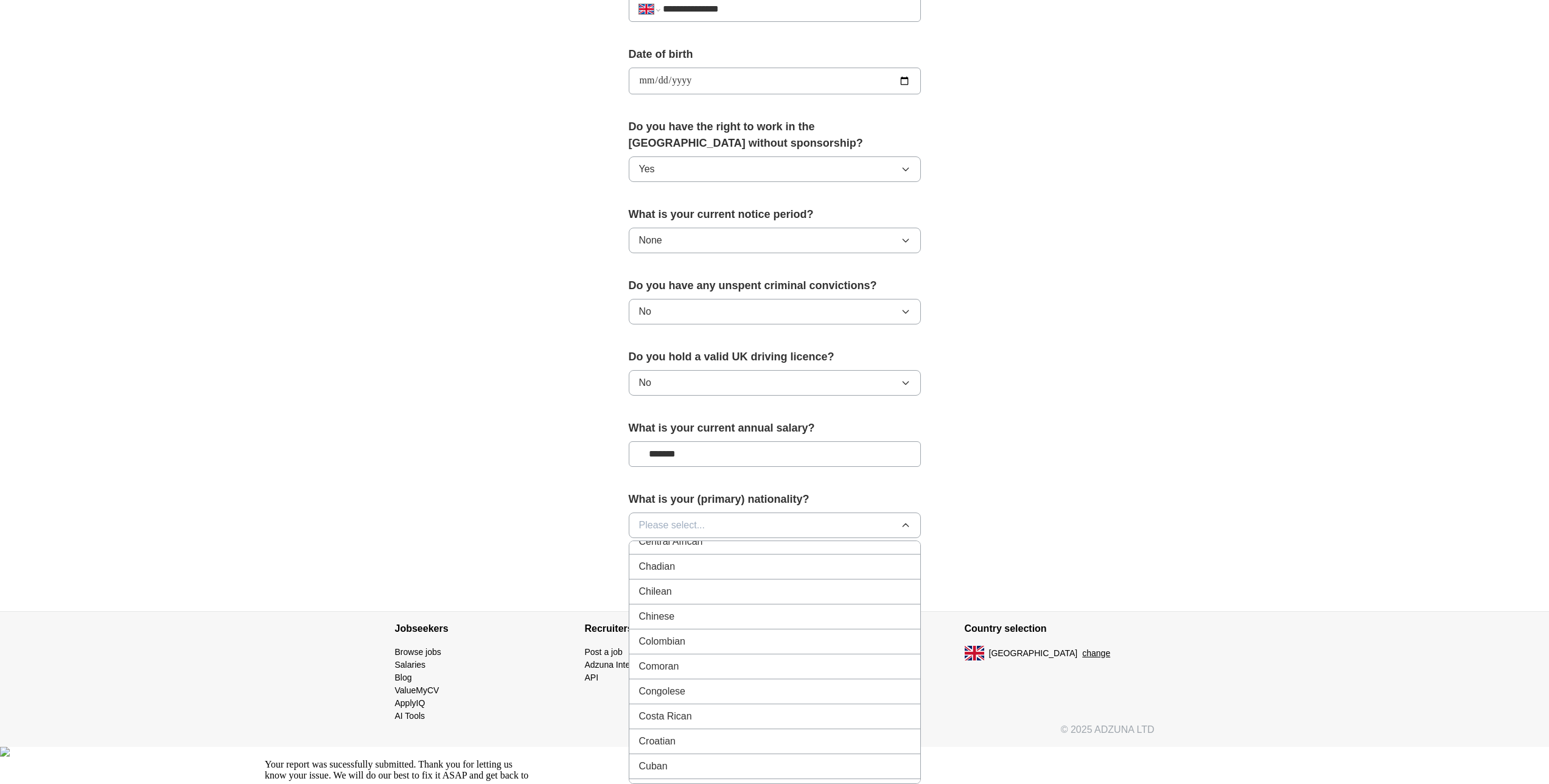
scroll to position [902, 0]
click at [698, 625] on div "Chinese" at bounding box center [775, 624] width 272 height 14
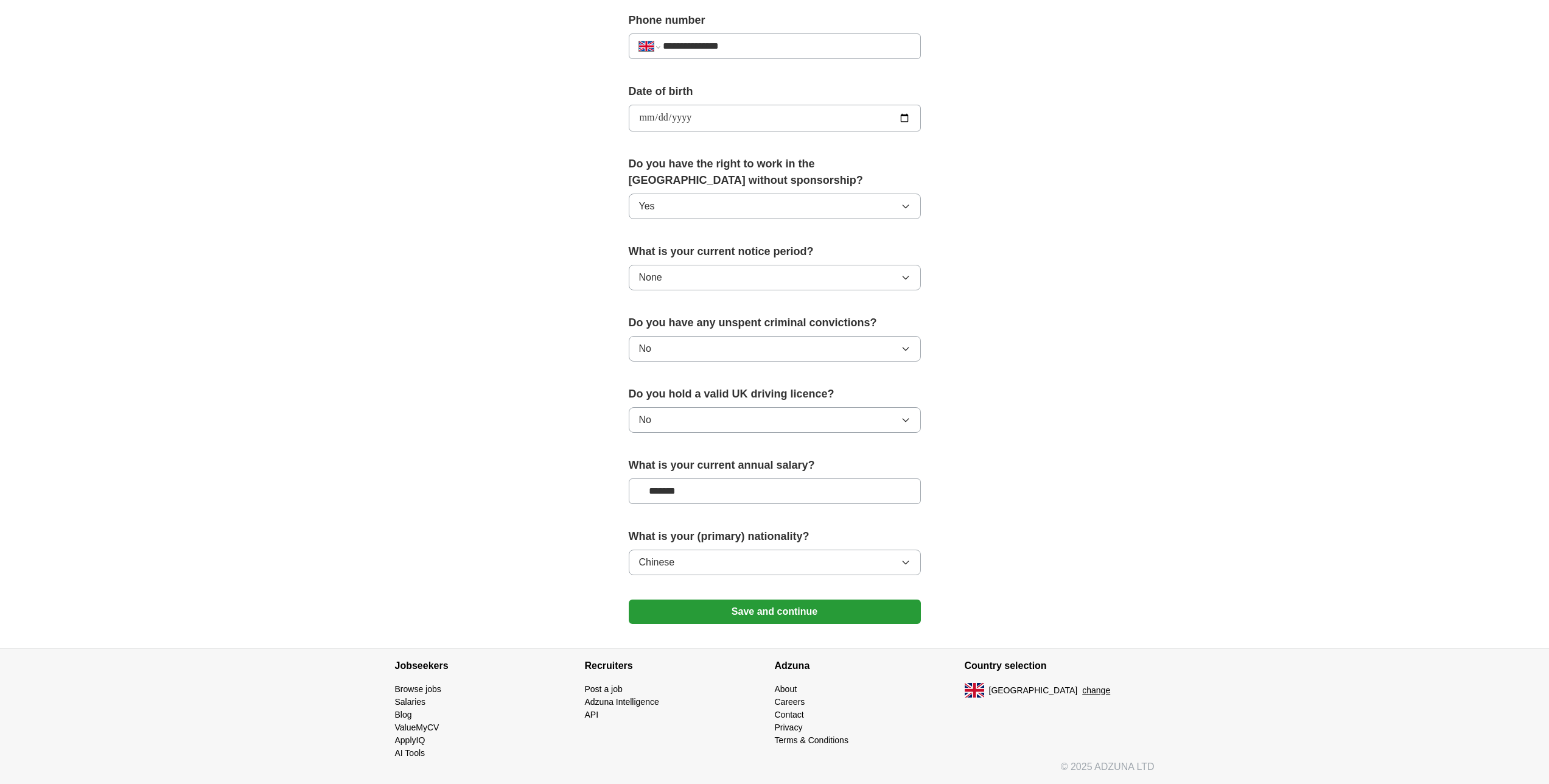
click at [793, 617] on button "Save and continue" at bounding box center [775, 611] width 292 height 24
